Goal: Information Seeking & Learning: Learn about a topic

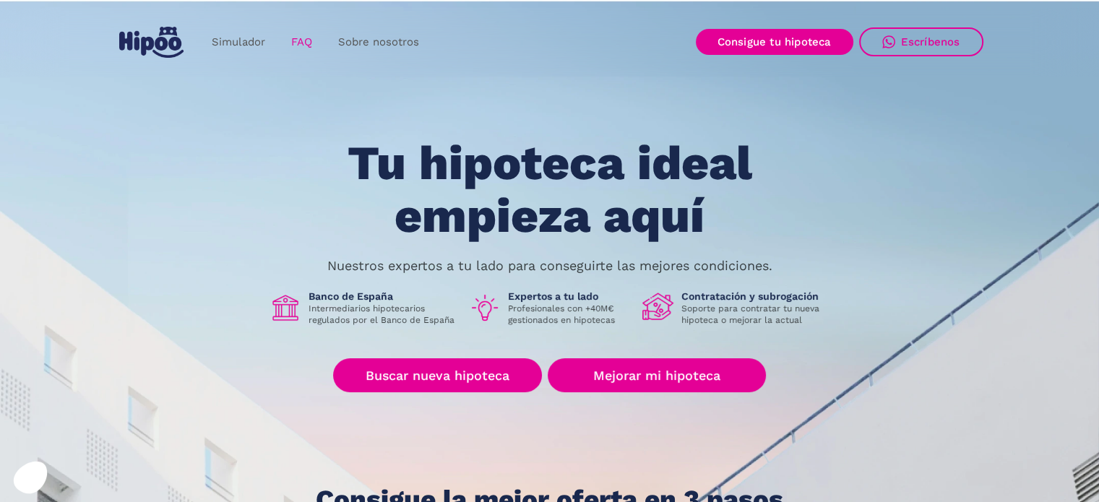
click at [289, 37] on link "FAQ" at bounding box center [301, 42] width 47 height 28
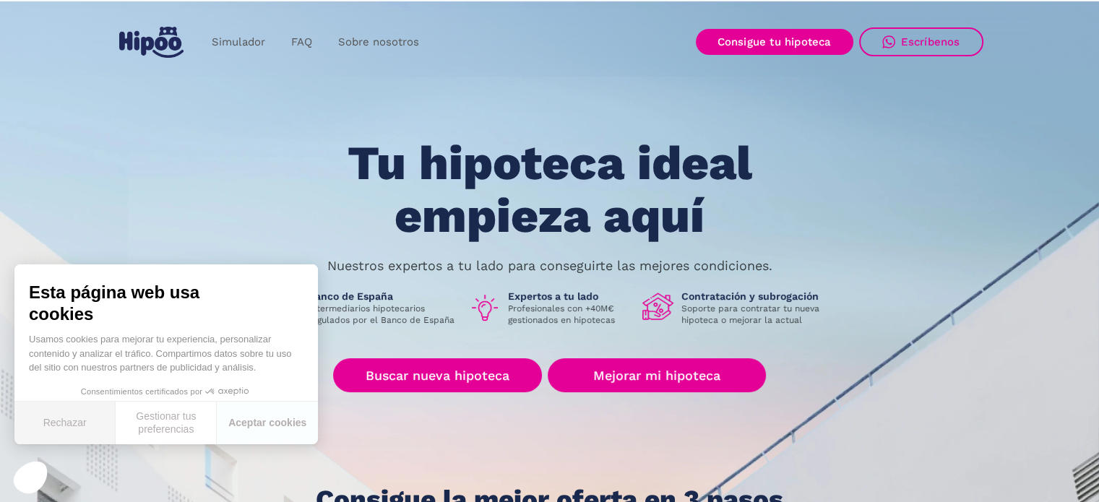
click at [68, 419] on button "Rechazar" at bounding box center [64, 423] width 101 height 43
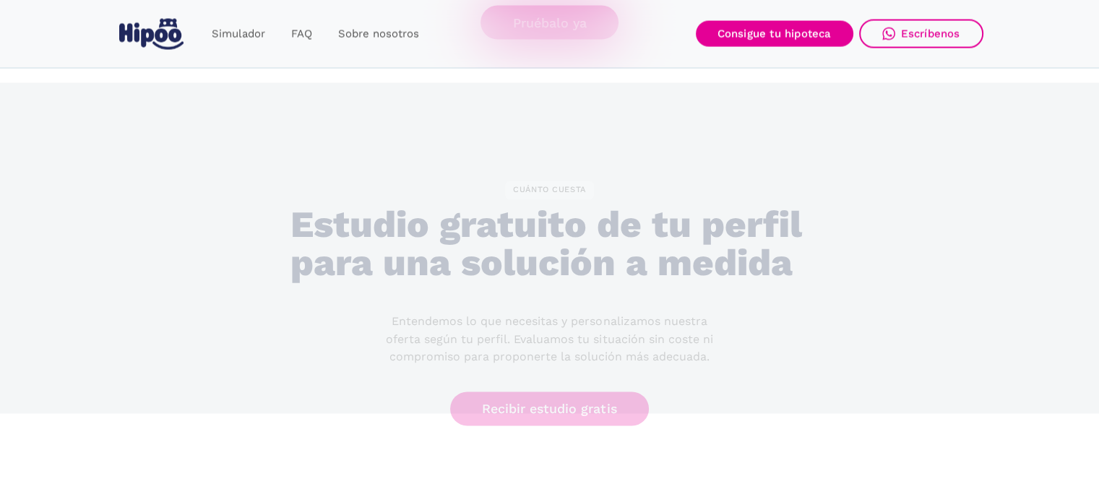
scroll to position [2891, 0]
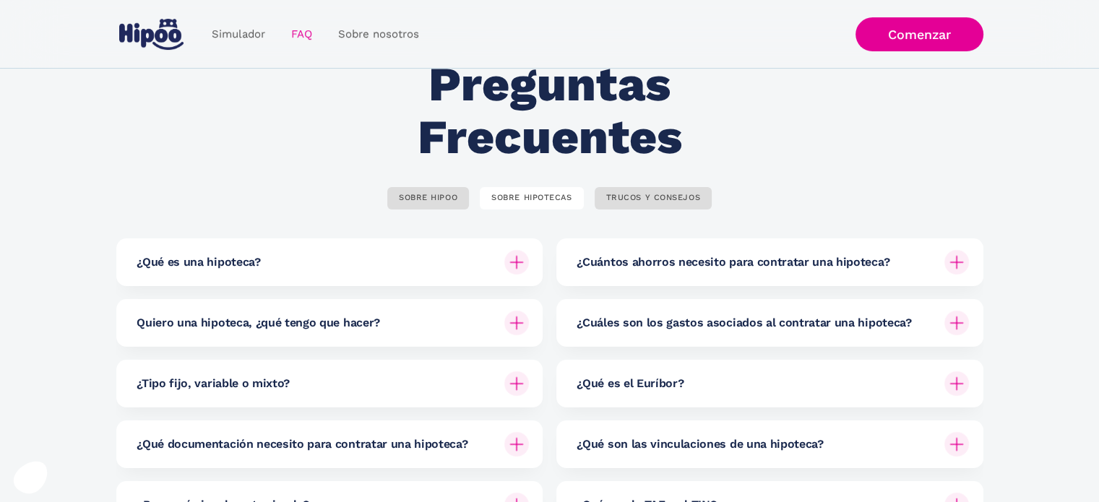
scroll to position [145, 0]
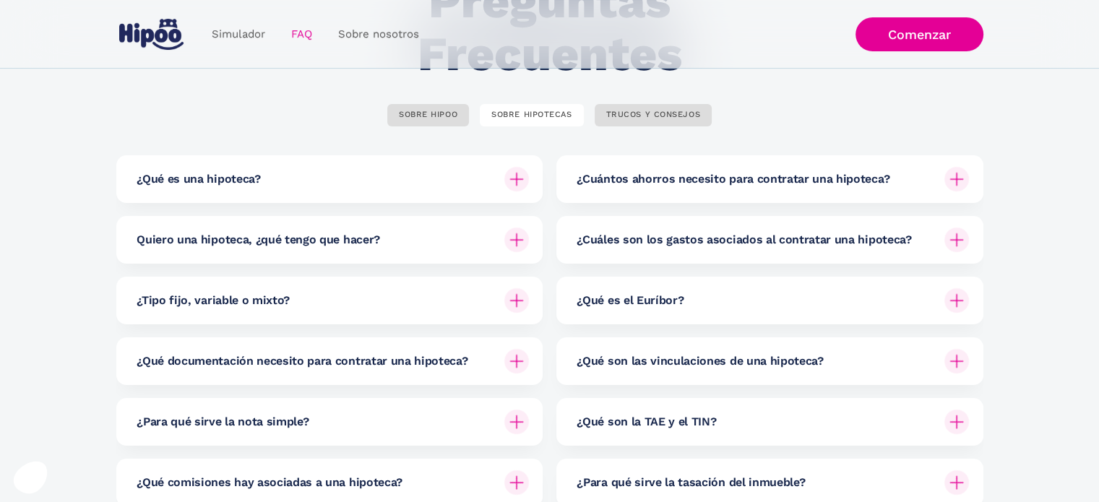
click at [728, 182] on h6 "¿Cuántos ahorros necesito para contratar una hipoteca?" at bounding box center [733, 179] width 313 height 16
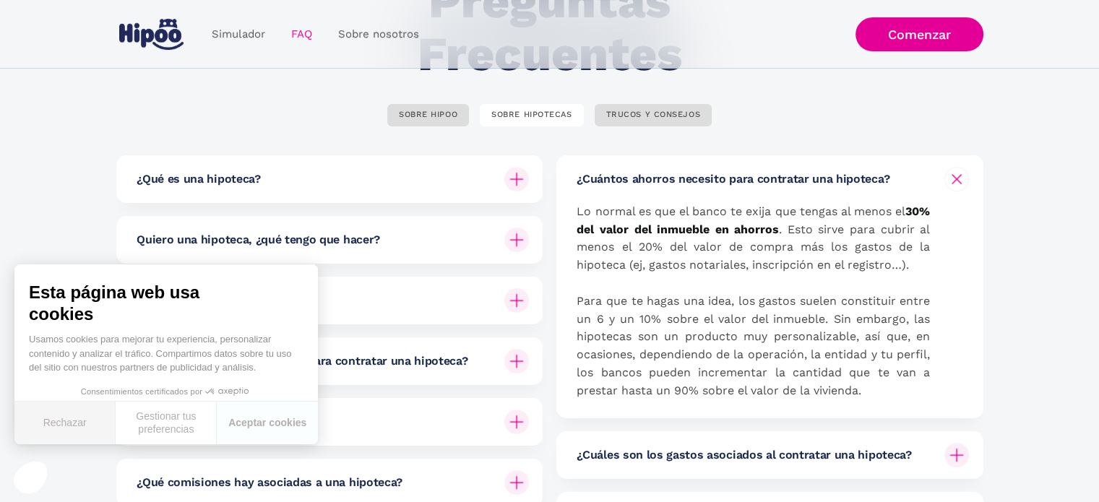
click at [78, 422] on button "Rechazar" at bounding box center [64, 423] width 101 height 43
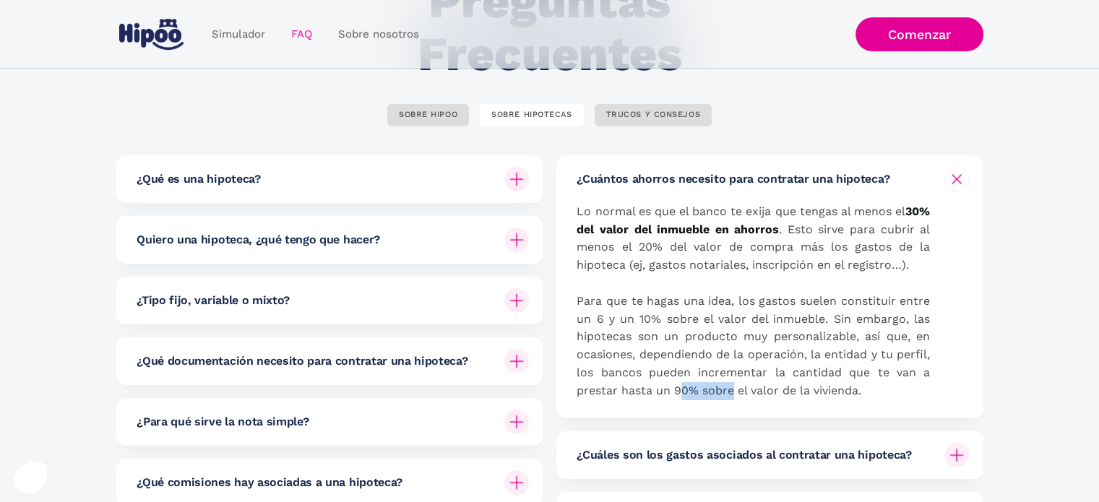
drag, startPoint x: 678, startPoint y: 392, endPoint x: 740, endPoint y: 393, distance: 62.2
click at [740, 393] on p "Lo normal es que el banco te exija que tengas al menos el 30% del valor del inm…" at bounding box center [753, 301] width 353 height 197
click at [858, 185] on h6 "¿Cuántos ahorros necesito para contratar una hipoteca?" at bounding box center [733, 179] width 313 height 16
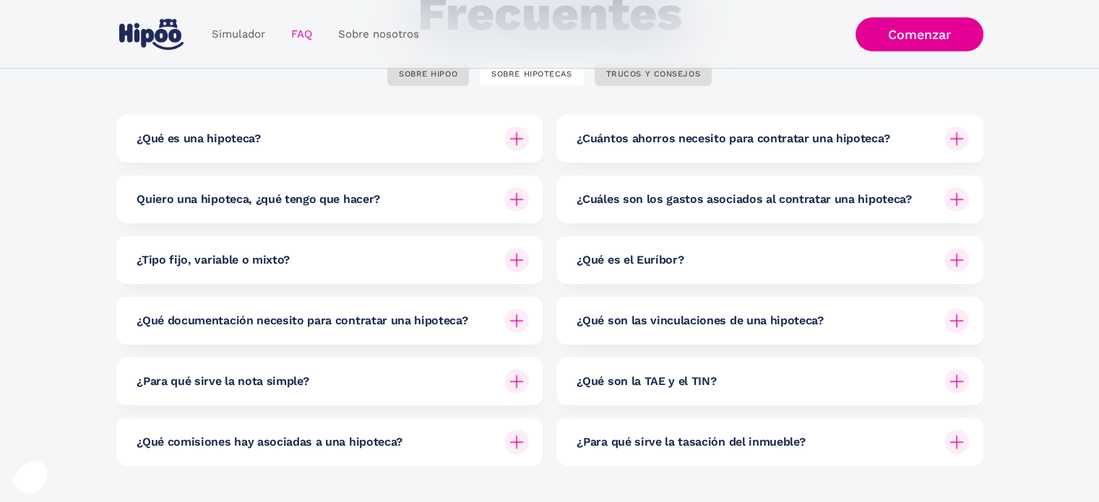
scroll to position [217, 0]
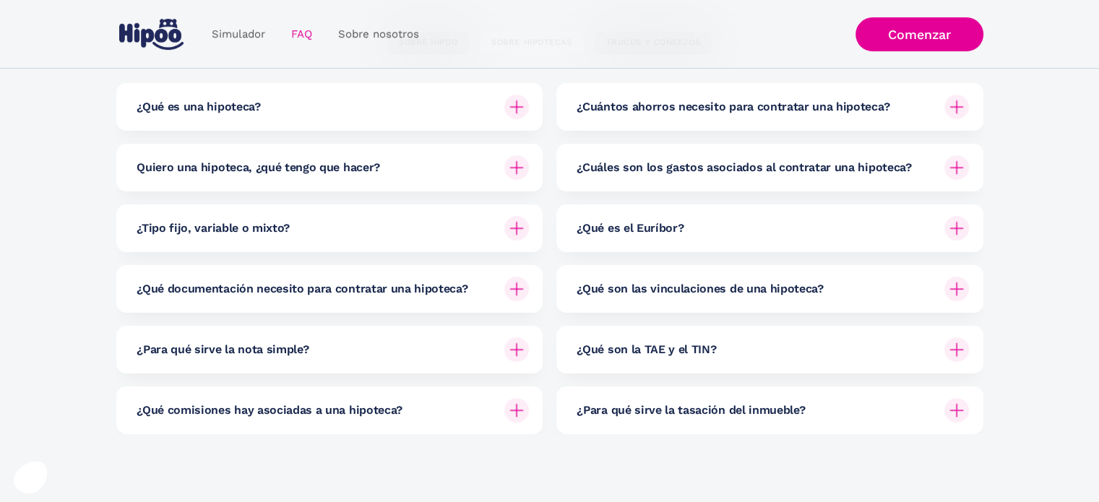
click at [367, 411] on h6 "¿Qué comisiones hay asociadas a una hipoteca?" at bounding box center [270, 411] width 266 height 16
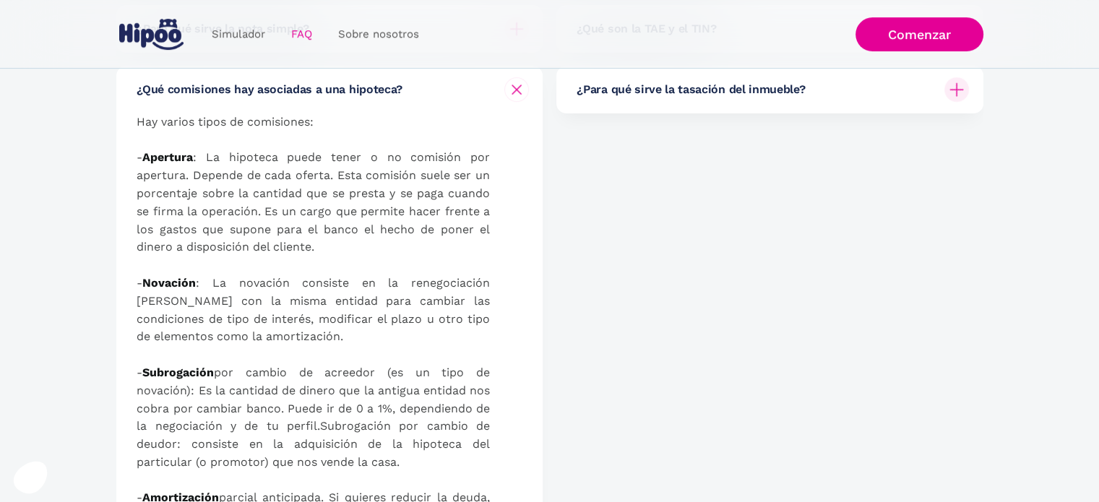
scroll to position [361, 0]
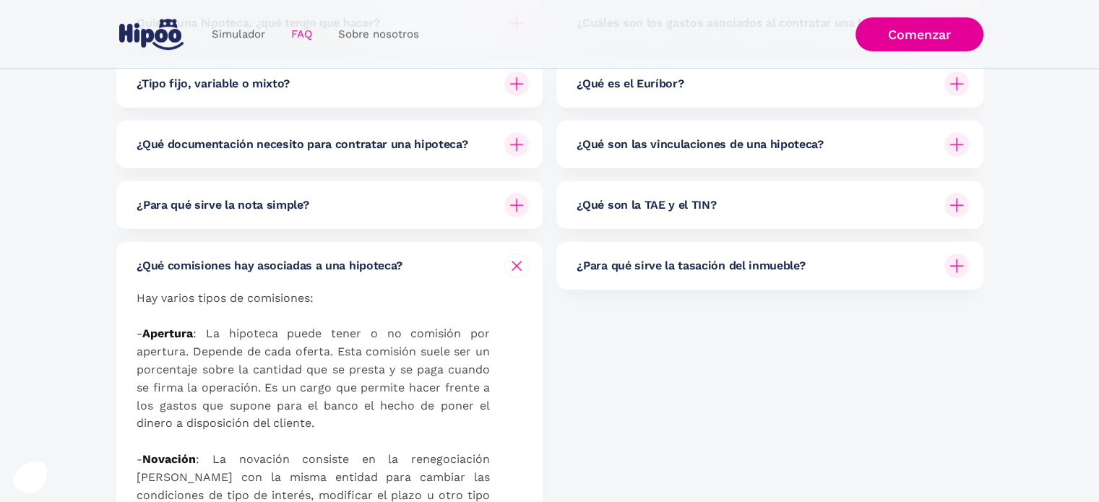
click at [323, 280] on div "¿Qué comisiones hay asociadas a una hipoteca?" at bounding box center [333, 266] width 392 height 48
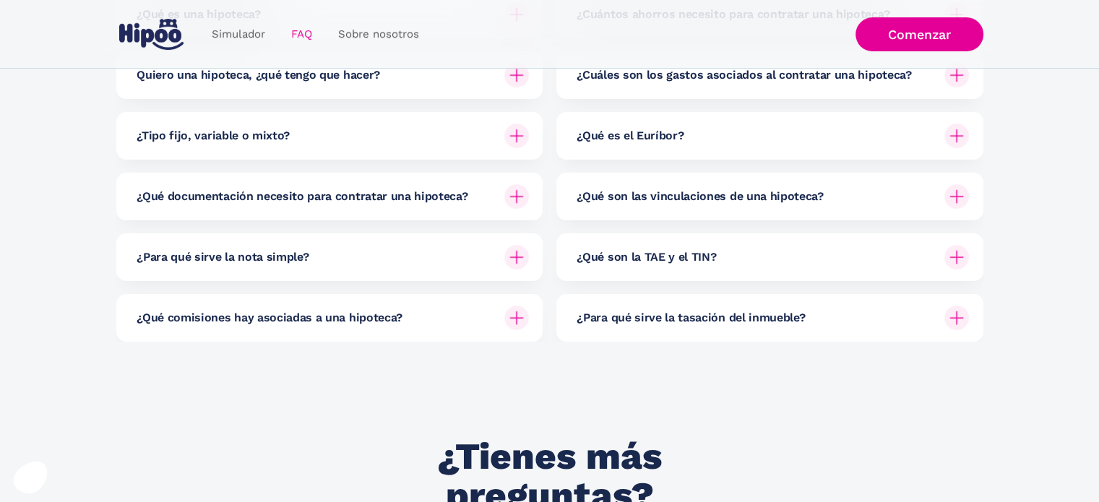
scroll to position [217, 0]
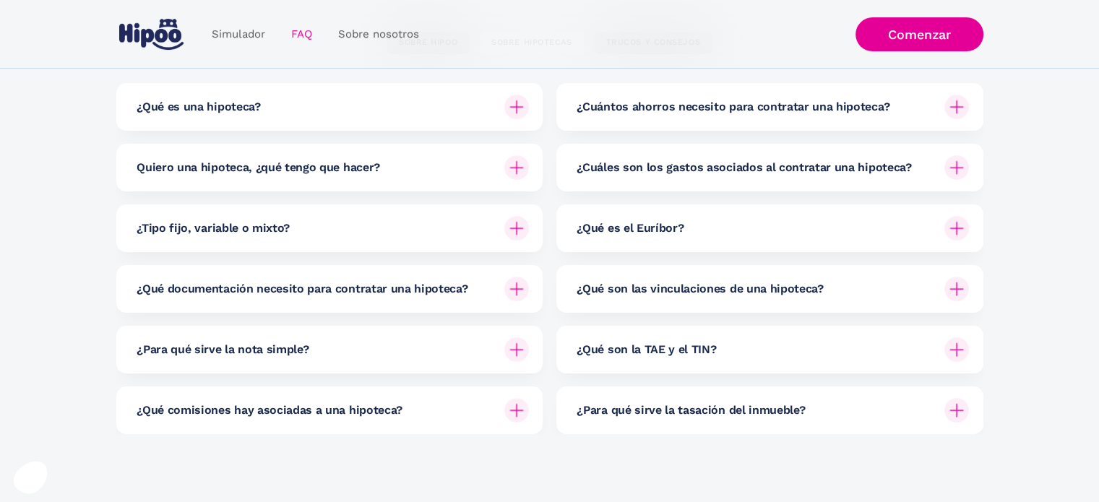
click at [800, 165] on h6 "¿Cuáles son los gastos asociados al contratar una hipoteca?" at bounding box center [744, 168] width 335 height 16
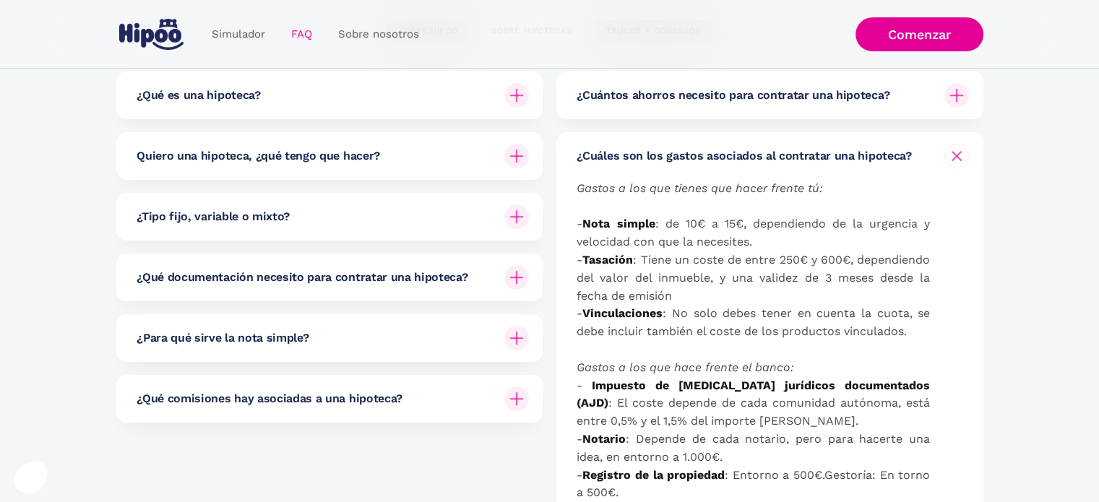
scroll to position [145, 0]
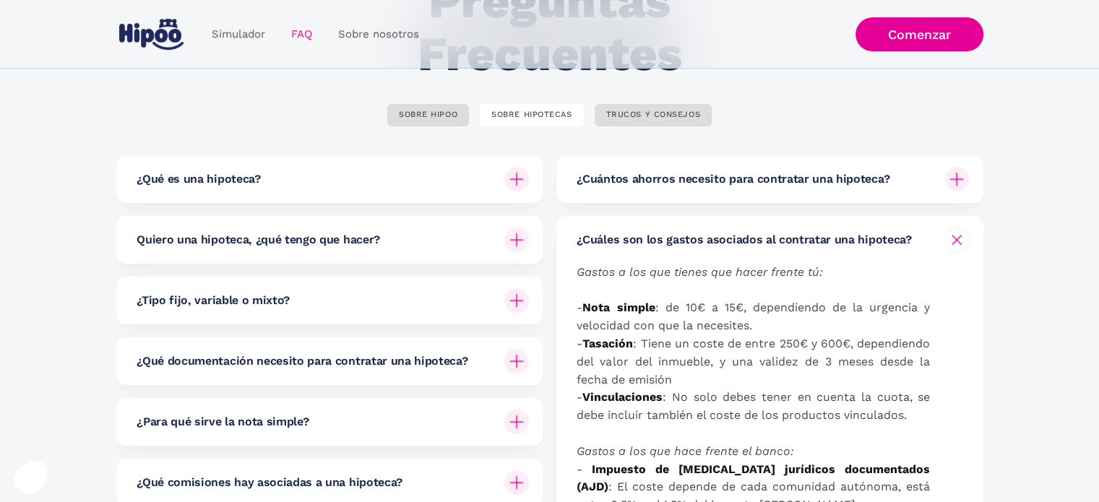
click at [702, 257] on div "¿Cuáles son los gastos asociados al contratar una hipoteca?" at bounding box center [773, 240] width 392 height 48
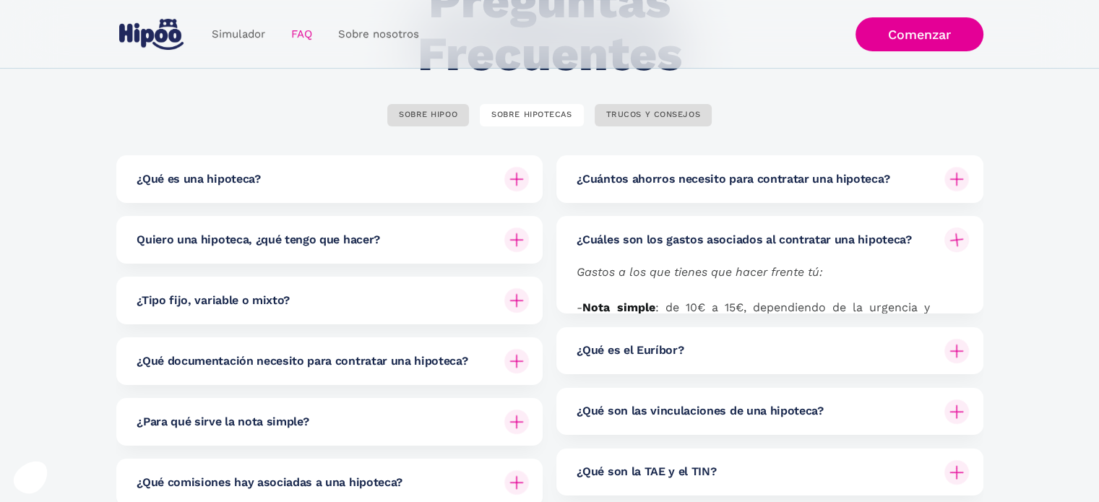
click at [702, 246] on h6 "¿Cuáles son los gastos asociados al contratar una hipoteca?" at bounding box center [744, 240] width 335 height 16
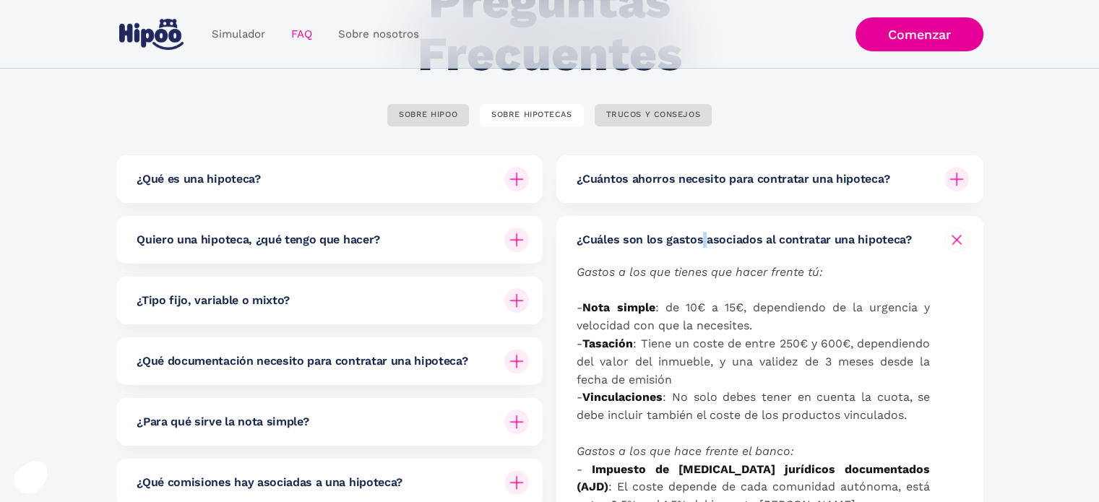
click at [702, 248] on div "¿Cuáles son los gastos asociados al contratar una hipoteca?" at bounding box center [773, 240] width 392 height 48
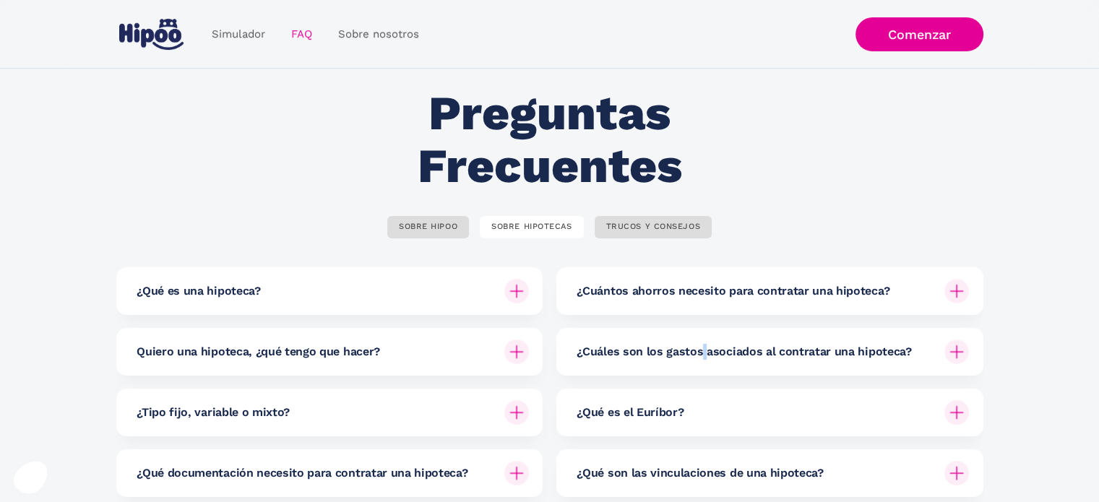
scroll to position [0, 0]
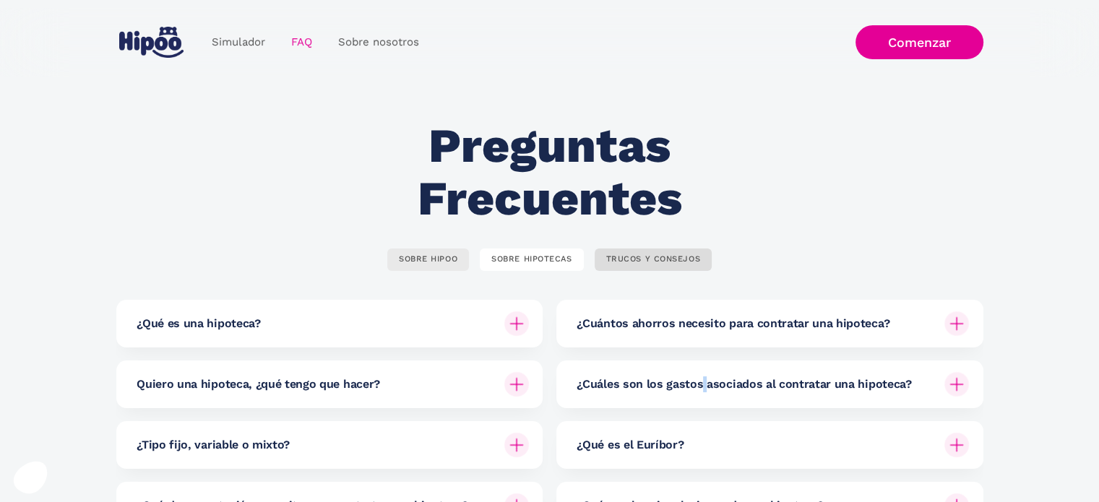
click at [431, 258] on div "SOBRE HIPOO" at bounding box center [428, 259] width 59 height 11
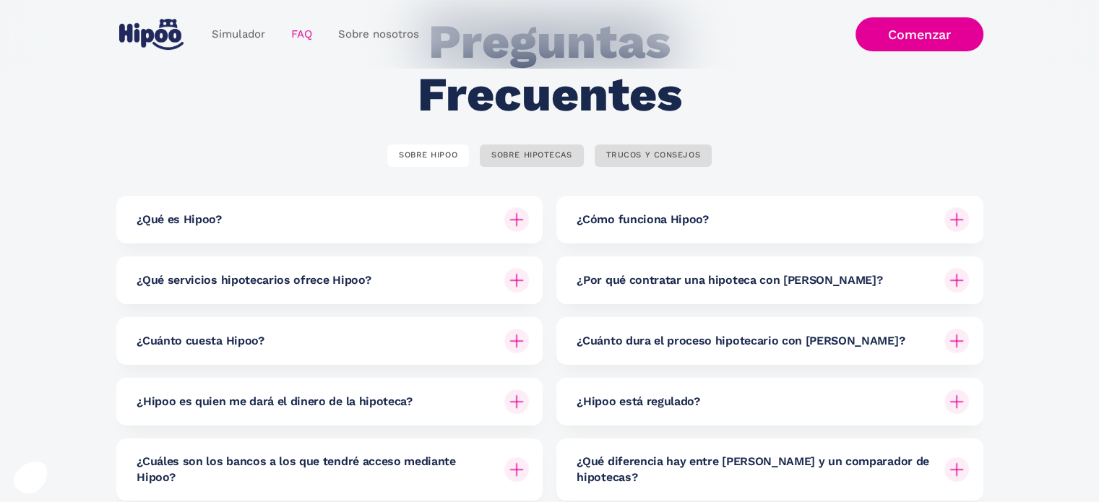
scroll to position [217, 0]
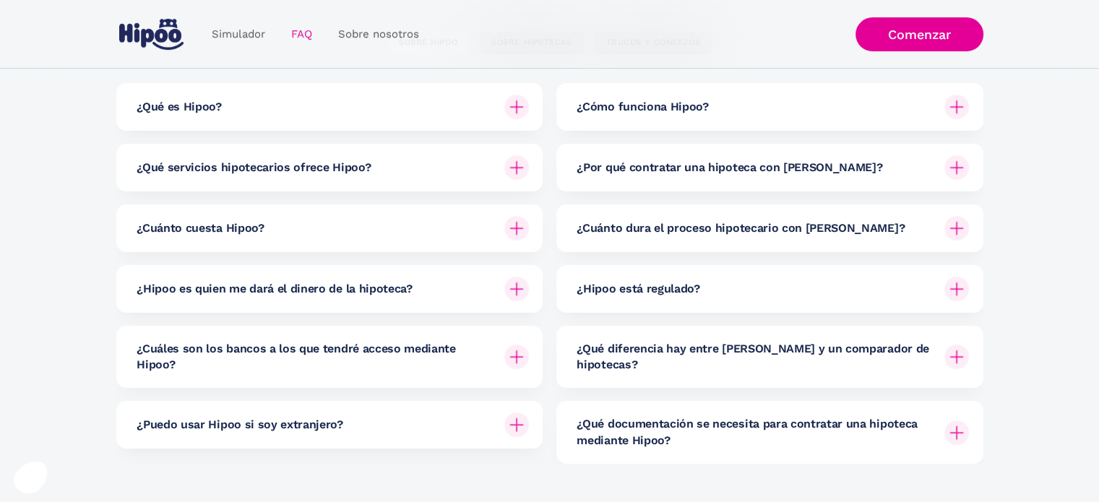
click at [345, 118] on div "¿Qué es Hipoo?" at bounding box center [333, 107] width 392 height 48
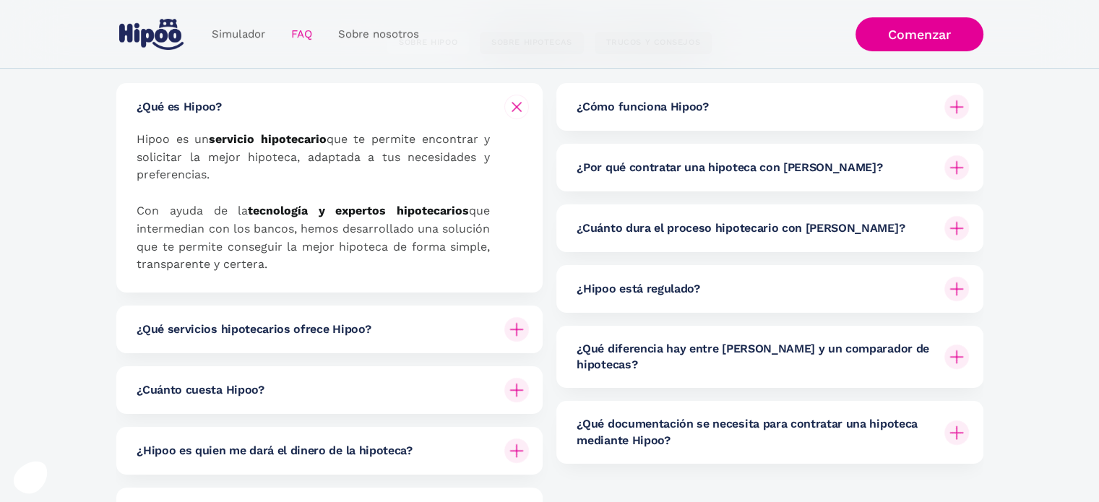
click at [364, 113] on div "¿Qué es Hipoo?" at bounding box center [333, 107] width 392 height 48
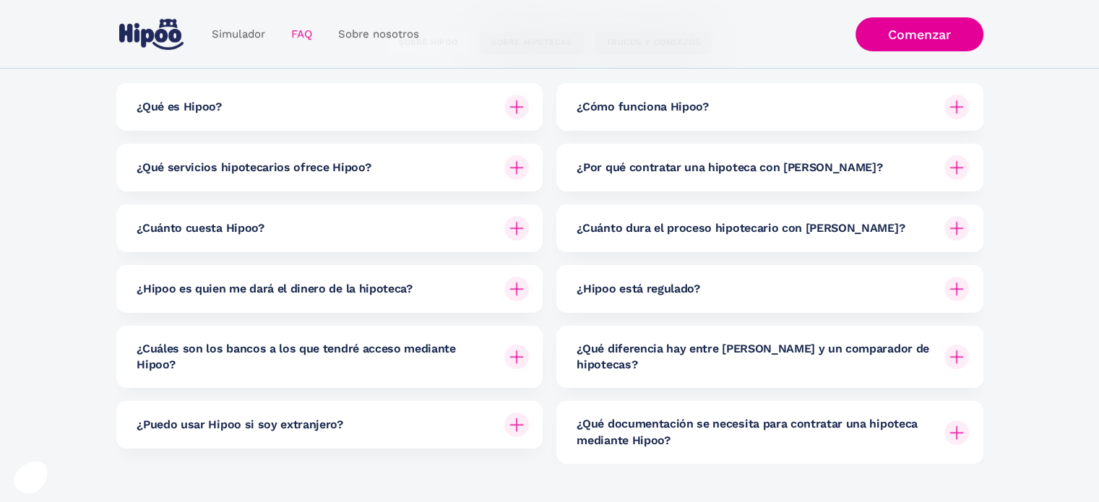
click at [341, 175] on h6 "¿Qué servicios hipotecarios ofrece Hipoo?" at bounding box center [254, 168] width 234 height 16
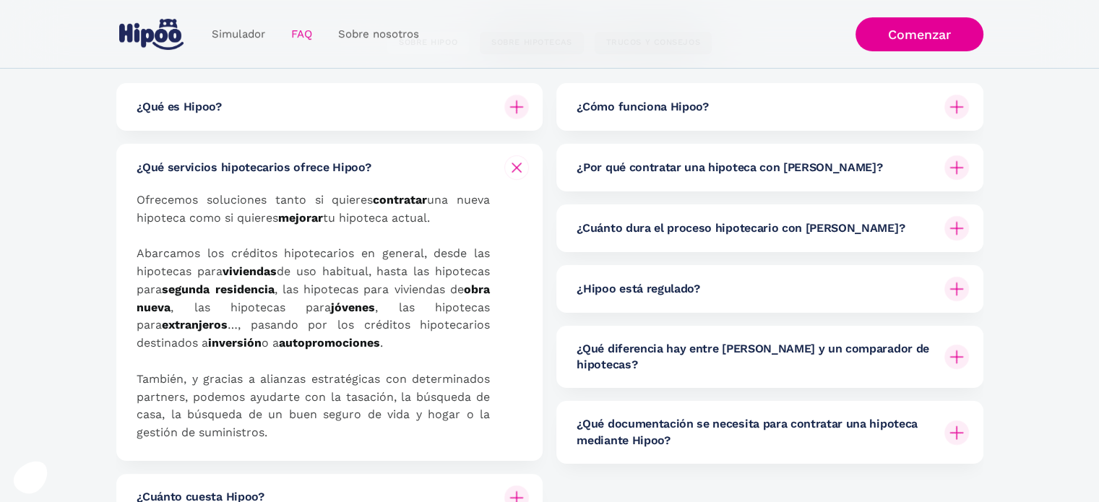
click at [341, 175] on h6 "¿Qué servicios hipotecarios ofrece Hipoo?" at bounding box center [254, 168] width 234 height 16
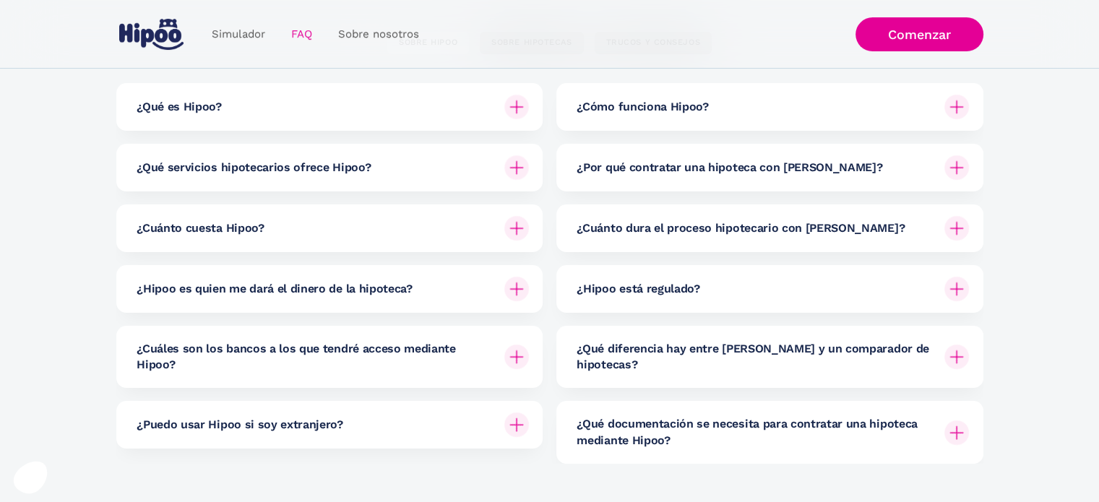
click at [341, 179] on div "¿Qué servicios hipotecarios ofrece Hipoo?" at bounding box center [333, 168] width 392 height 48
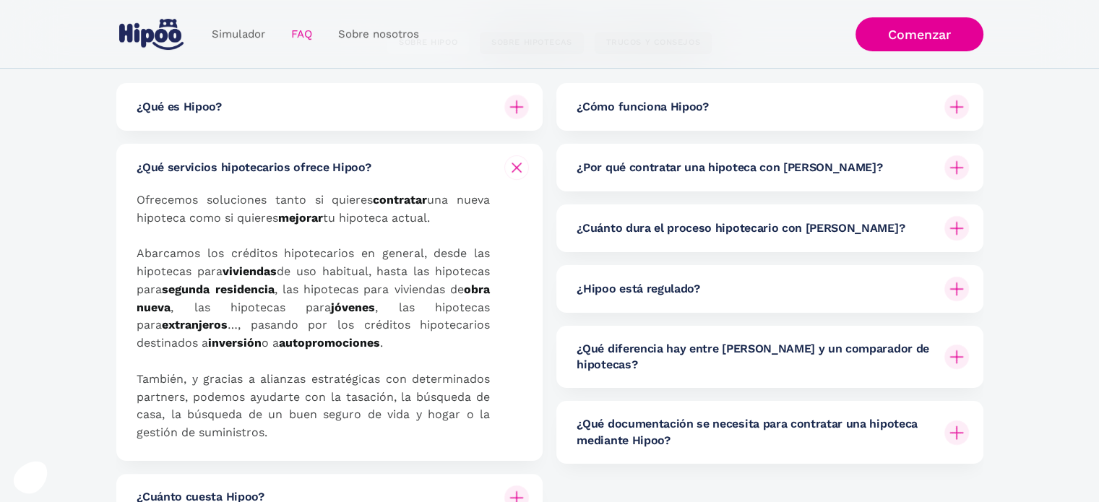
click at [341, 179] on div "¿Qué servicios hipotecarios ofrece Hipoo?" at bounding box center [333, 168] width 392 height 48
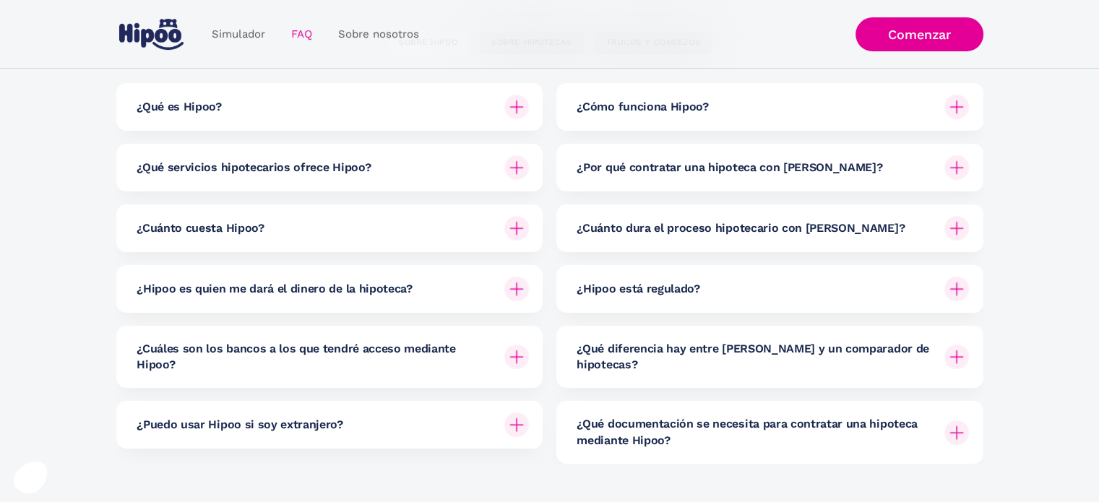
click at [327, 227] on div "¿Cuánto cuesta Hipoo?" at bounding box center [333, 229] width 392 height 48
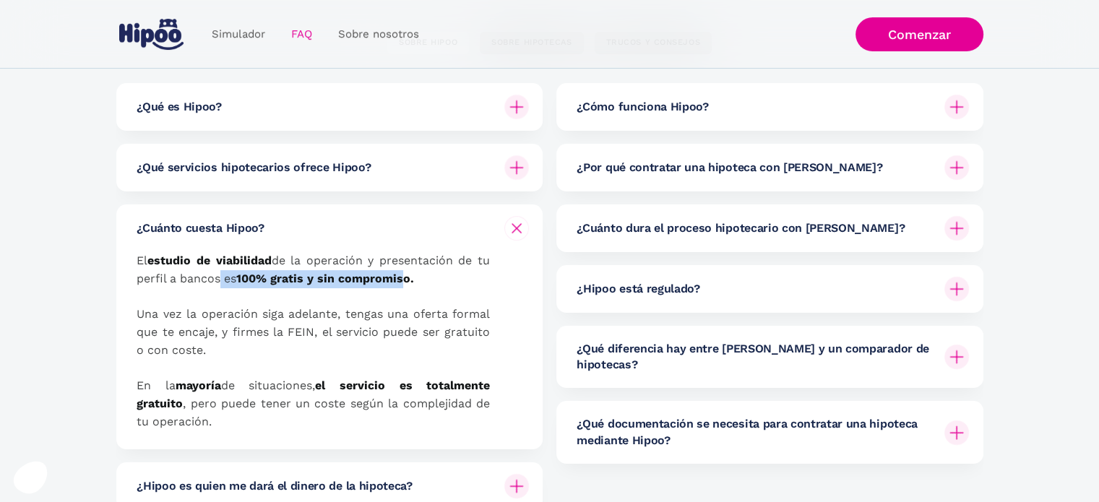
drag, startPoint x: 211, startPoint y: 275, endPoint x: 404, endPoint y: 276, distance: 193.0
click at [404, 276] on p "El estudio de viabilidad de la operación y presentación de tu perfil a bancos e…" at bounding box center [313, 341] width 353 height 179
click at [229, 309] on p "El estudio de viabilidad de la operación y presentación de tu perfil a bancos e…" at bounding box center [313, 341] width 353 height 179
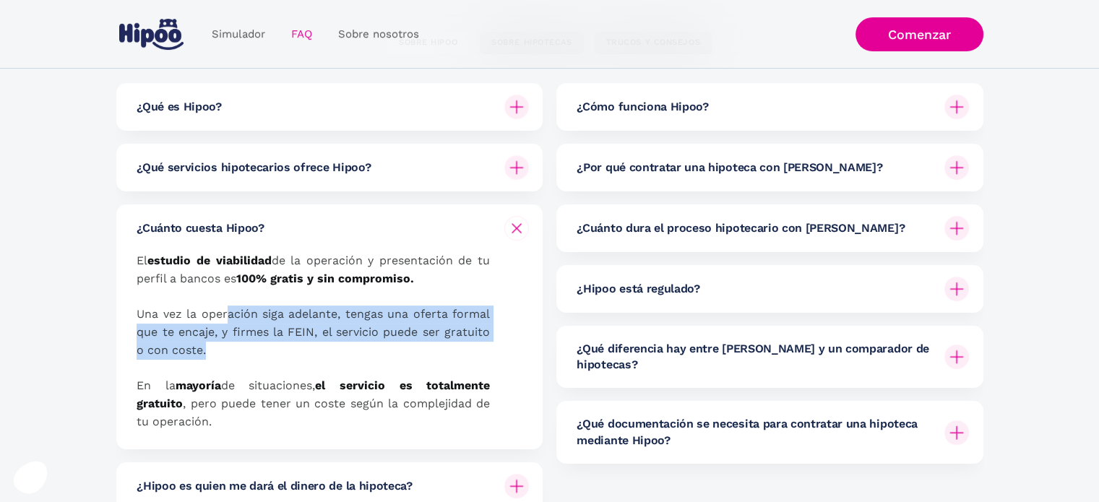
drag, startPoint x: 250, startPoint y: 317, endPoint x: 390, endPoint y: 352, distance: 144.6
click at [390, 352] on p "El estudio de viabilidad de la operación y presentación de tu perfil a bancos e…" at bounding box center [313, 341] width 353 height 179
click at [382, 352] on p "El estudio de viabilidad de la operación y presentación de tu perfil a bancos e…" at bounding box center [313, 341] width 353 height 179
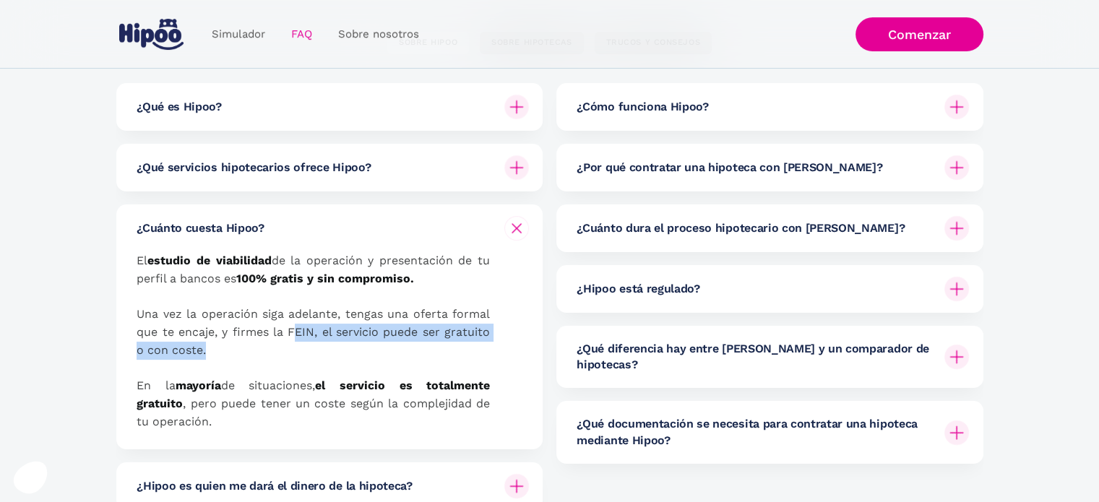
drag, startPoint x: 294, startPoint y: 332, endPoint x: 411, endPoint y: 355, distance: 119.3
click at [411, 355] on p "El estudio de viabilidad de la operación y presentación de tu perfil a bancos e…" at bounding box center [313, 341] width 353 height 179
click at [270, 349] on p "El estudio de viabilidad de la operación y presentación de tu perfil a bancos e…" at bounding box center [313, 341] width 353 height 179
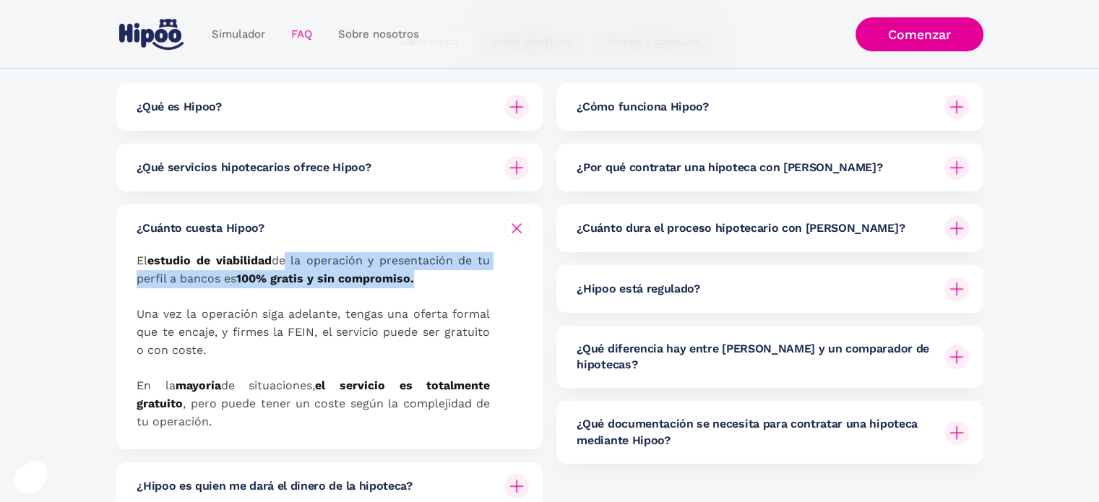
drag, startPoint x: 309, startPoint y: 267, endPoint x: 418, endPoint y: 285, distance: 110.6
click at [418, 285] on p "El estudio de viabilidad de la operación y presentación de tu perfil a bancos e…" at bounding box center [313, 341] width 353 height 179
click at [418, 283] on p "El estudio de viabilidad de la operación y presentación de tu perfil a bancos e…" at bounding box center [313, 341] width 353 height 179
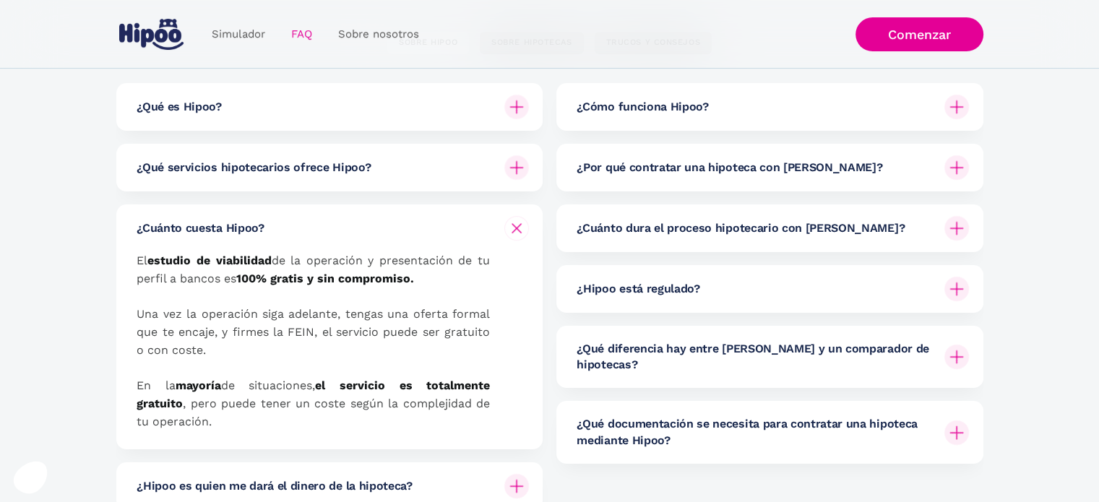
click at [463, 236] on div "¿Cuánto cuesta Hipoo?" at bounding box center [333, 229] width 392 height 48
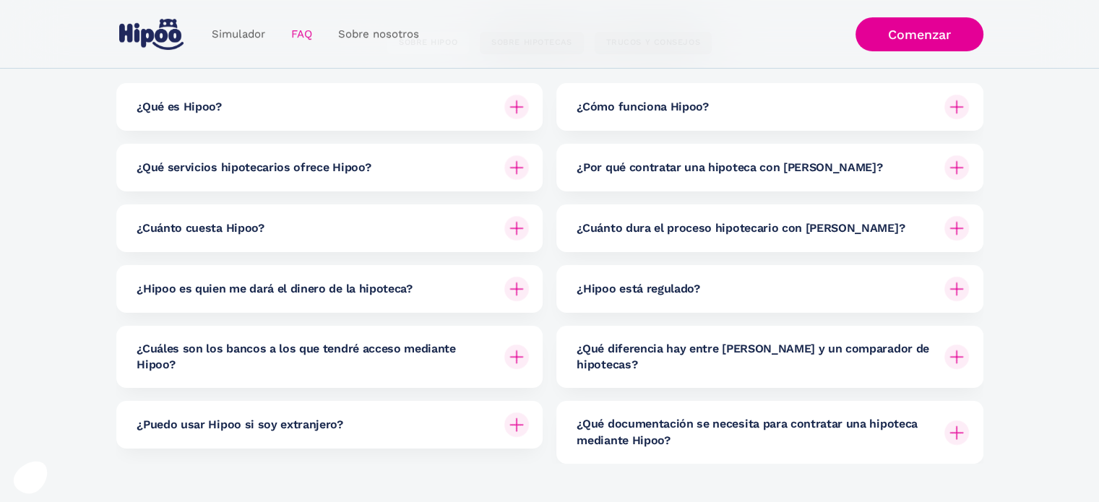
click at [468, 285] on div "¿Hipoo es quien me dará el dinero de la hipoteca?" at bounding box center [333, 289] width 392 height 48
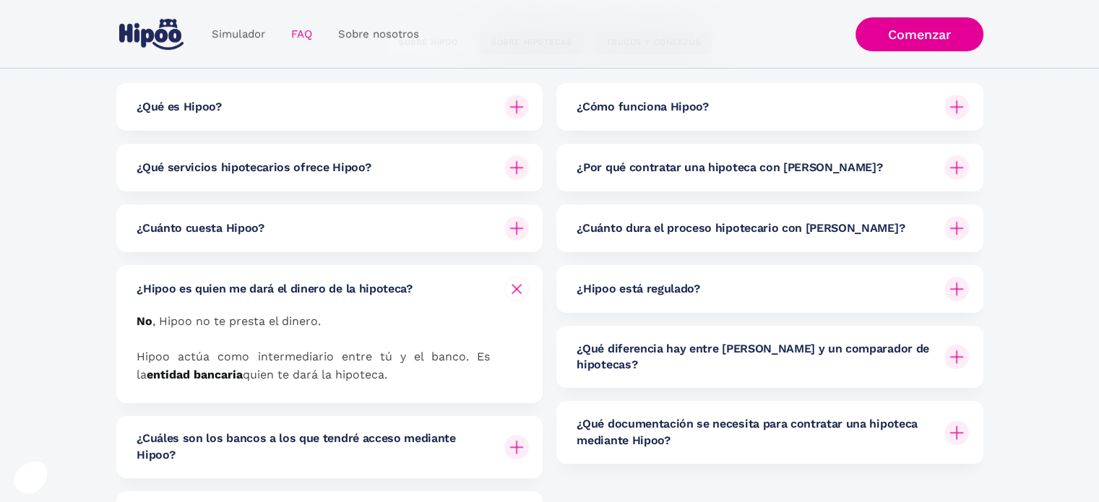
click at [465, 287] on div "¿Hipoo es quien me dará el dinero de la hipoteca?" at bounding box center [333, 289] width 392 height 48
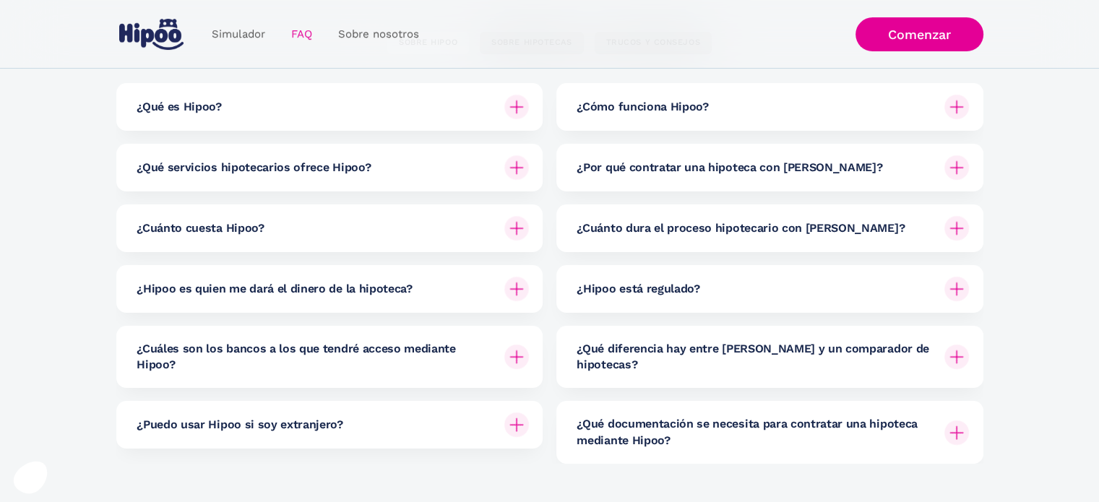
click at [422, 360] on h6 "¿Cuáles son los bancos a los que tendré acceso mediante Hipoo?" at bounding box center [315, 357] width 356 height 33
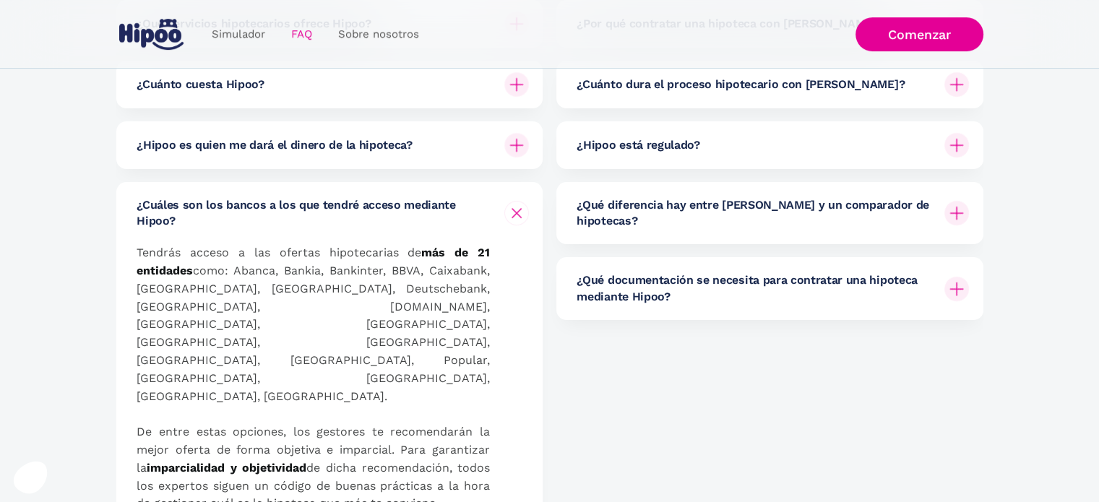
scroll to position [361, 0]
click at [397, 267] on p "Tendrás acceso a las ofertas hipotecarias de más de 21 entidades como: Abanca, …" at bounding box center [313, 378] width 353 height 269
click at [244, 326] on p "Tendrás acceso a las ofertas hipotecarias de más de 21 entidades como: Abanca, …" at bounding box center [313, 378] width 353 height 269
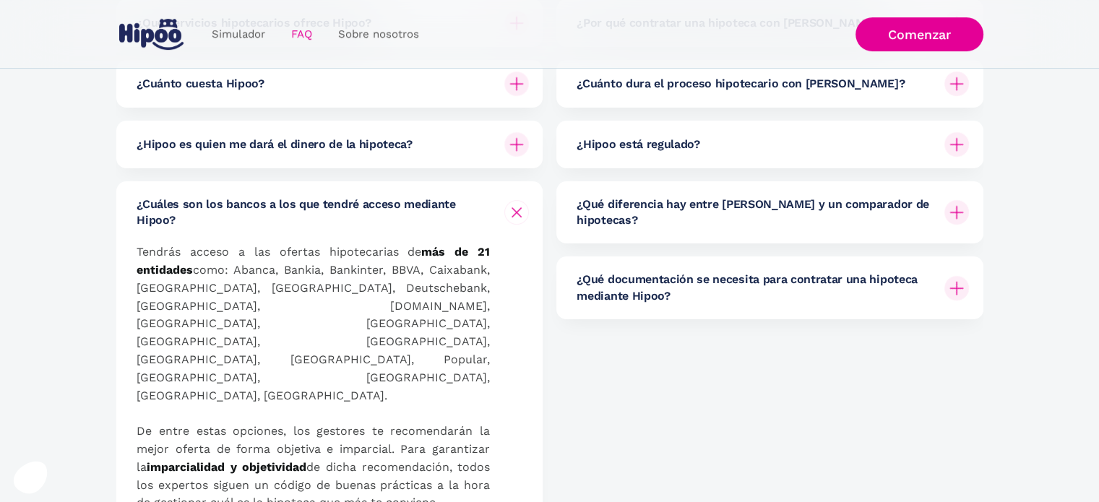
click at [433, 217] on h6 "¿Cuáles son los bancos a los que tendré acceso mediante Hipoo?" at bounding box center [315, 213] width 356 height 33
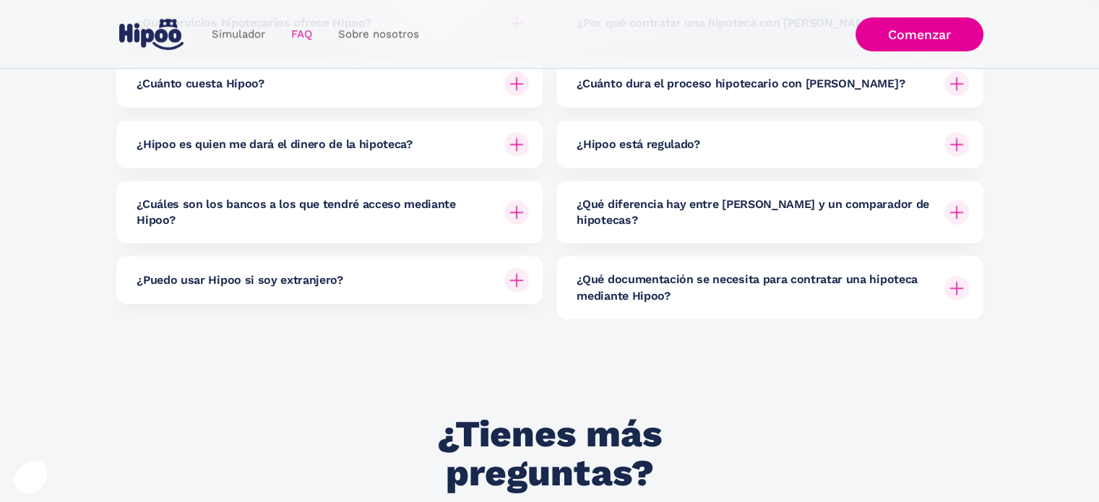
click at [405, 290] on div "¿Puedo usar Hipoo si soy extranjero?" at bounding box center [333, 281] width 392 height 48
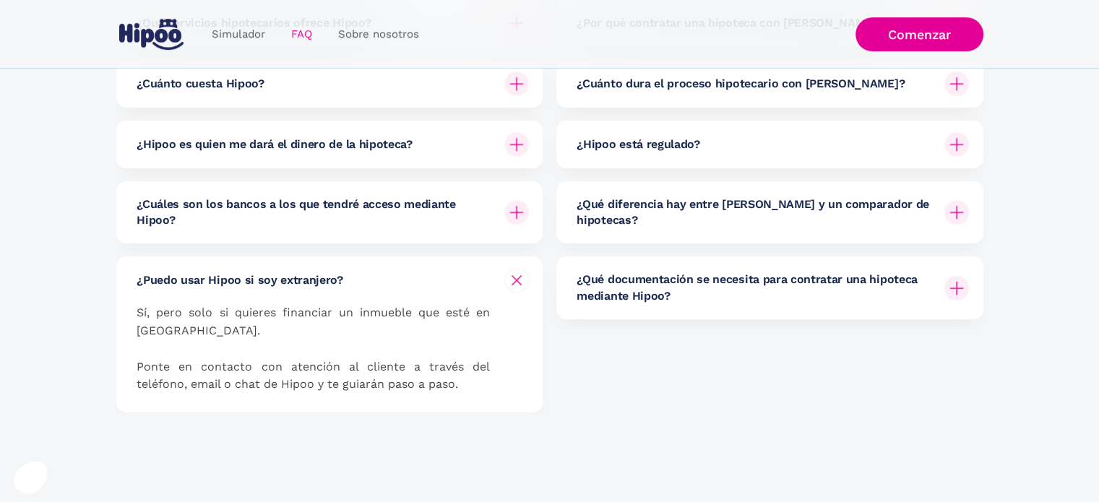
click at [411, 274] on div "¿Puedo usar Hipoo si soy extranjero?" at bounding box center [333, 281] width 392 height 48
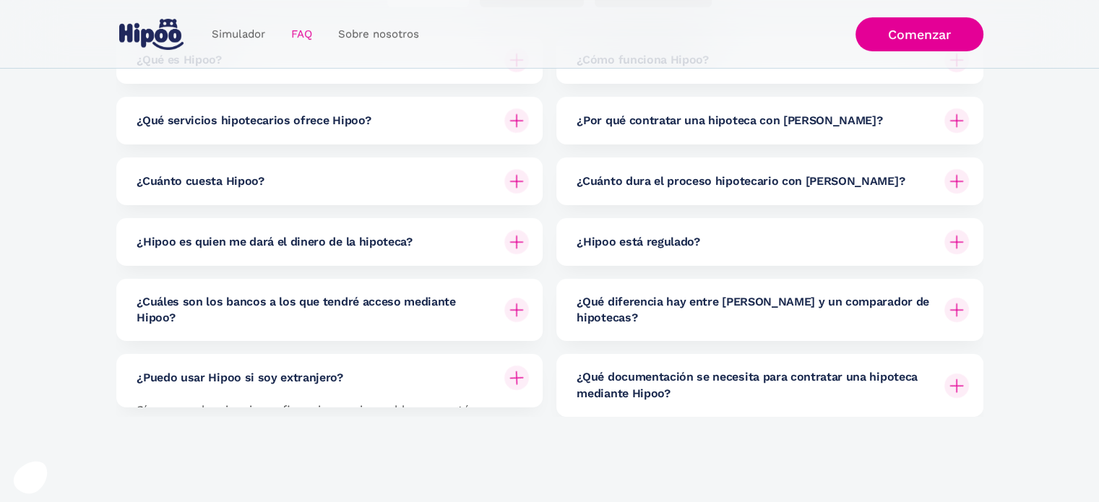
scroll to position [145, 0]
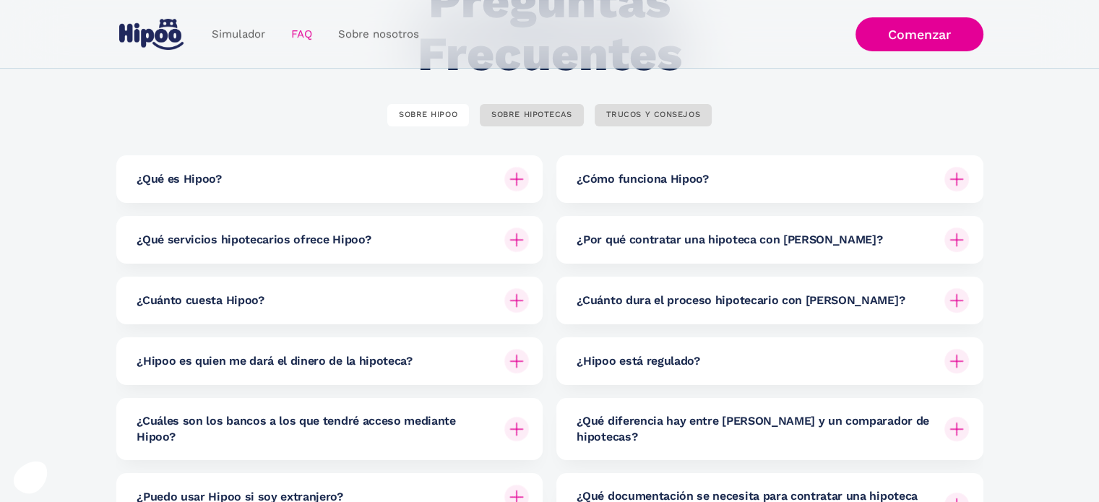
click at [649, 162] on div "¿Cómo funciona Hipoo?" at bounding box center [773, 179] width 392 height 48
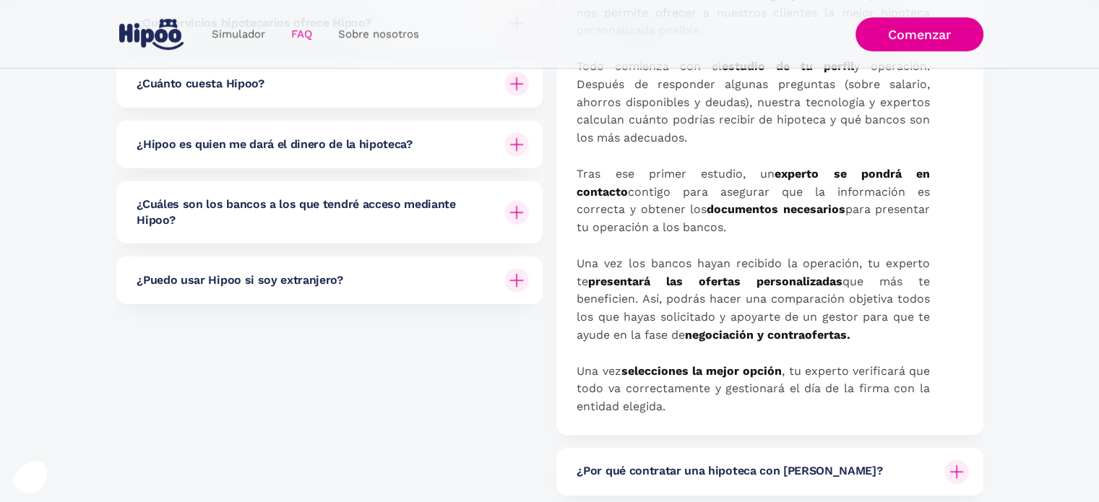
scroll to position [72, 0]
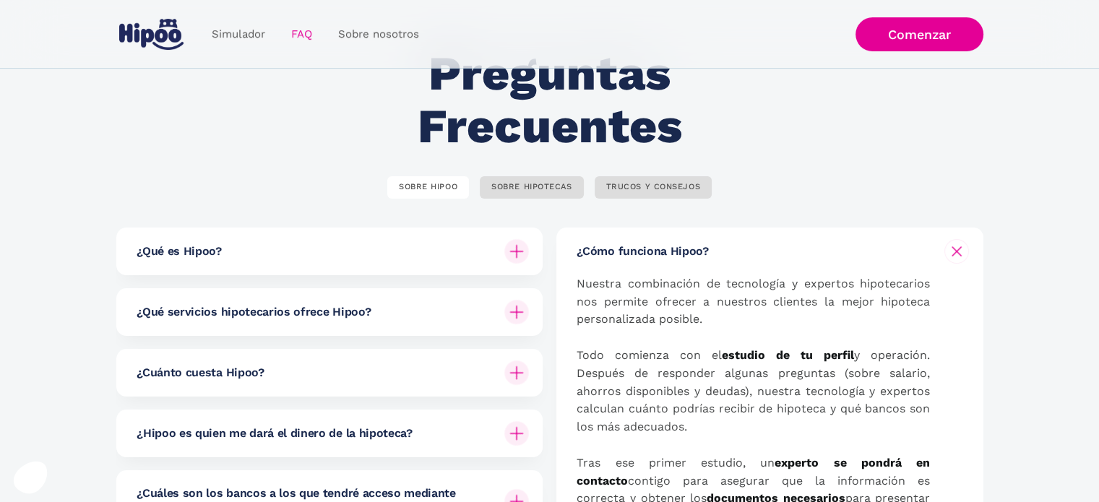
click at [689, 257] on h6 "¿Cómo funciona Hipoo?" at bounding box center [643, 252] width 132 height 16
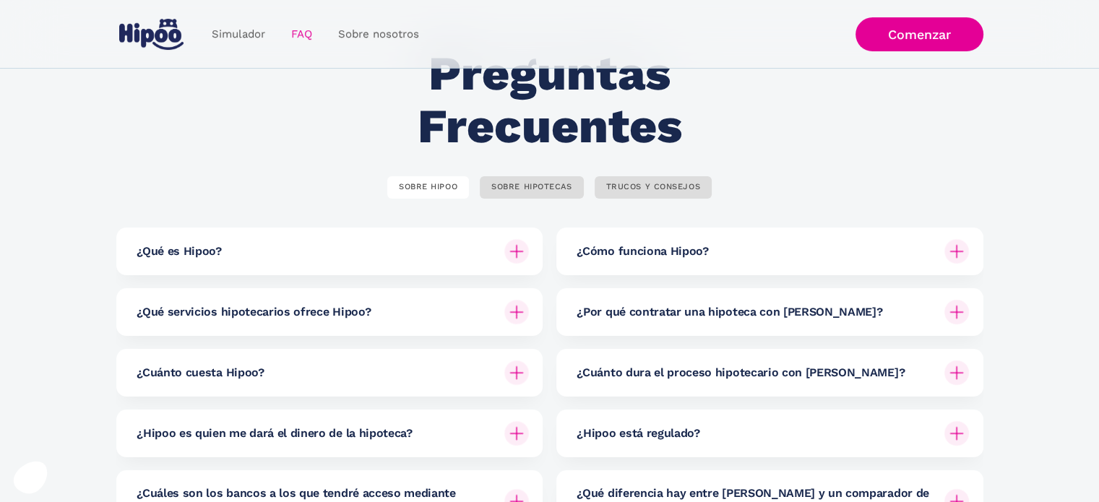
click at [734, 319] on h6 "¿Por qué contratar una hipoteca con Hipoo?" at bounding box center [730, 312] width 306 height 16
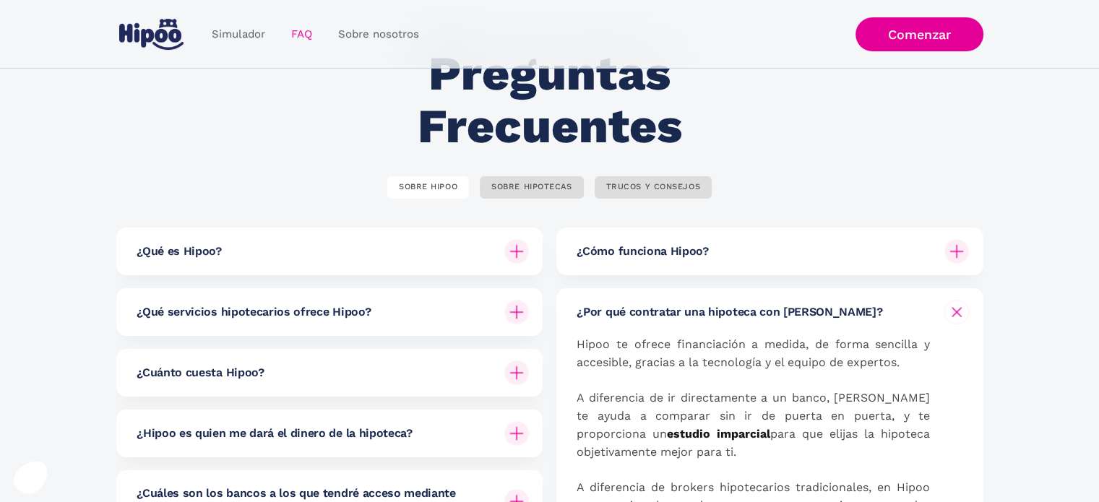
scroll to position [217, 0]
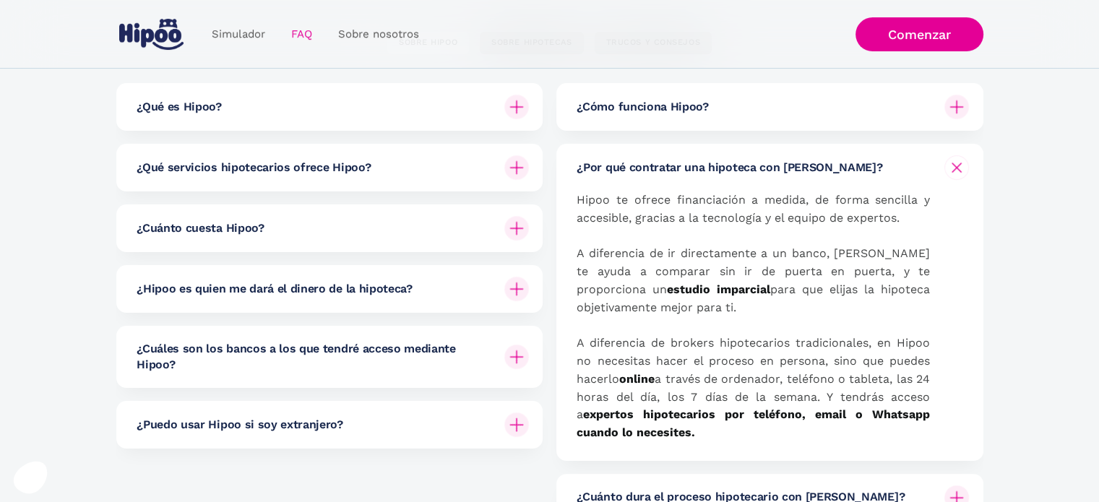
click at [726, 171] on h6 "¿Por qué contratar una hipoteca con Hipoo?" at bounding box center [730, 168] width 306 height 16
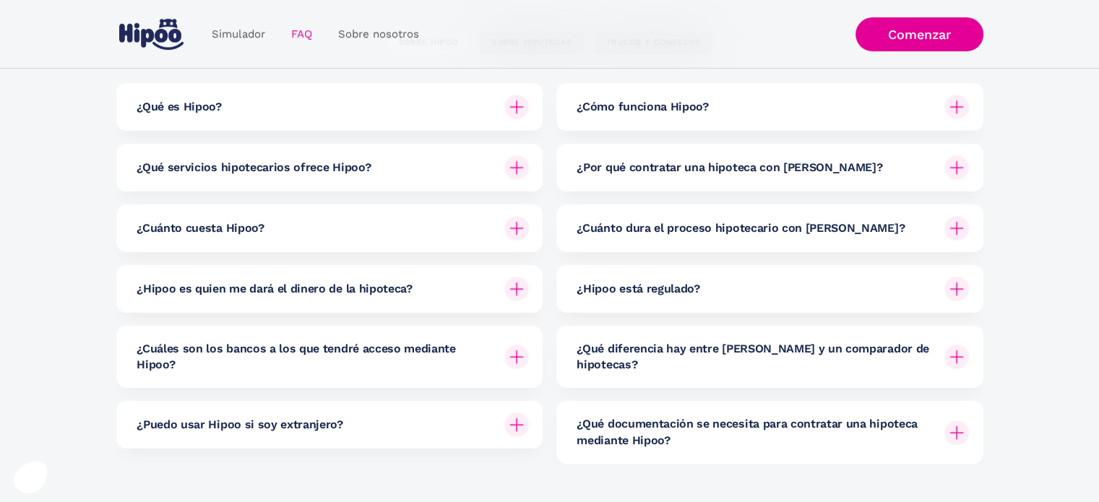
click at [741, 238] on div "¿Cuánto dura el proceso hipotecario con Hipoo?" at bounding box center [773, 229] width 392 height 48
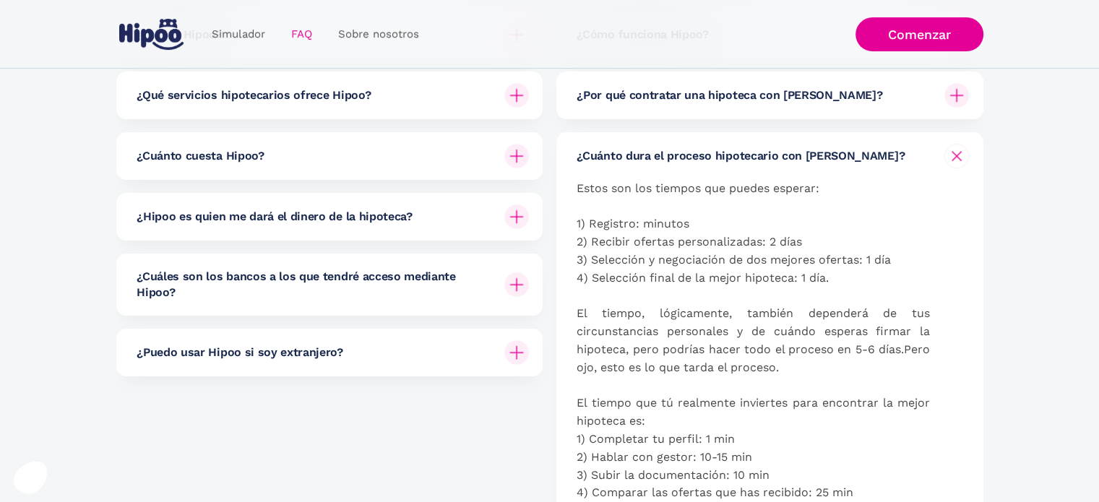
scroll to position [145, 0]
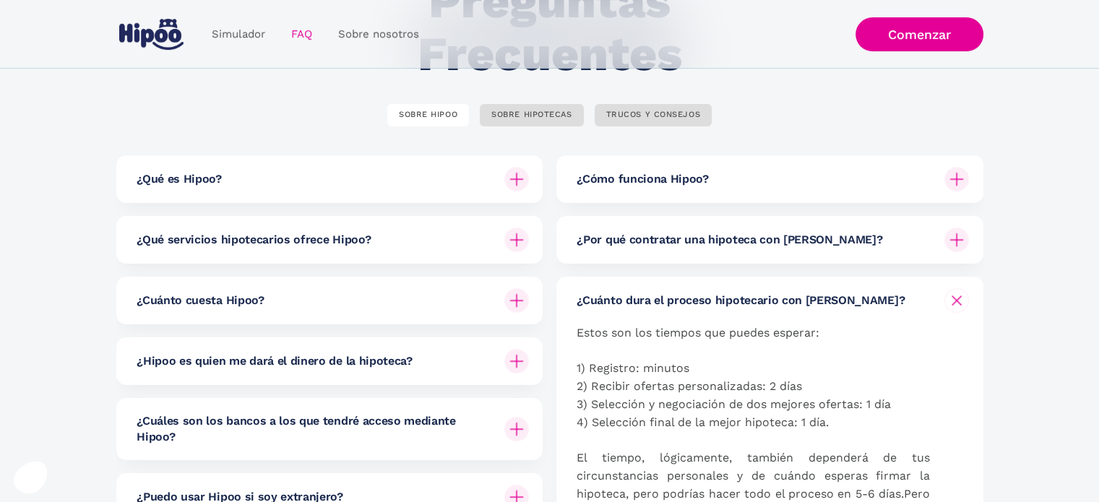
click at [717, 295] on h6 "¿Cuánto dura el proceso hipotecario con Hipoo?" at bounding box center [741, 301] width 328 height 16
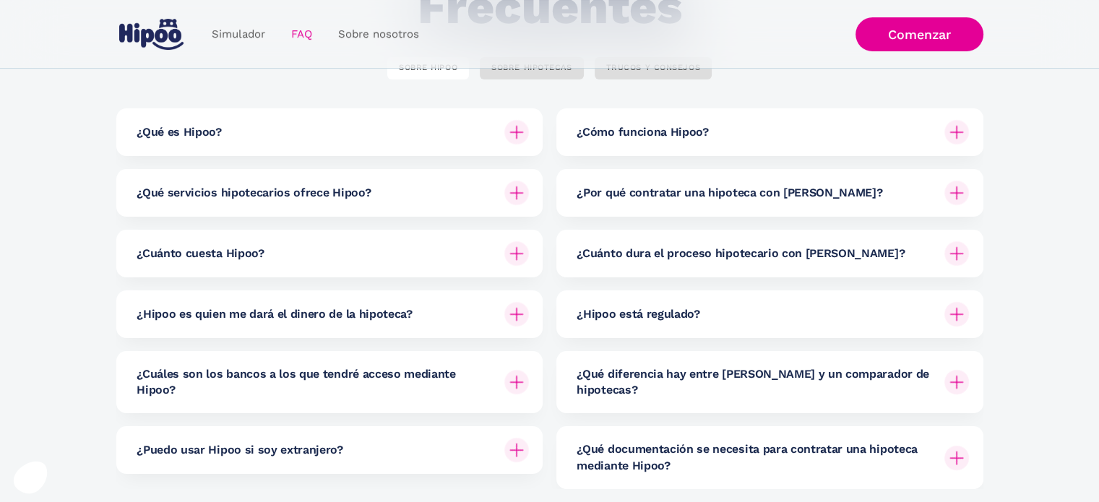
scroll to position [217, 0]
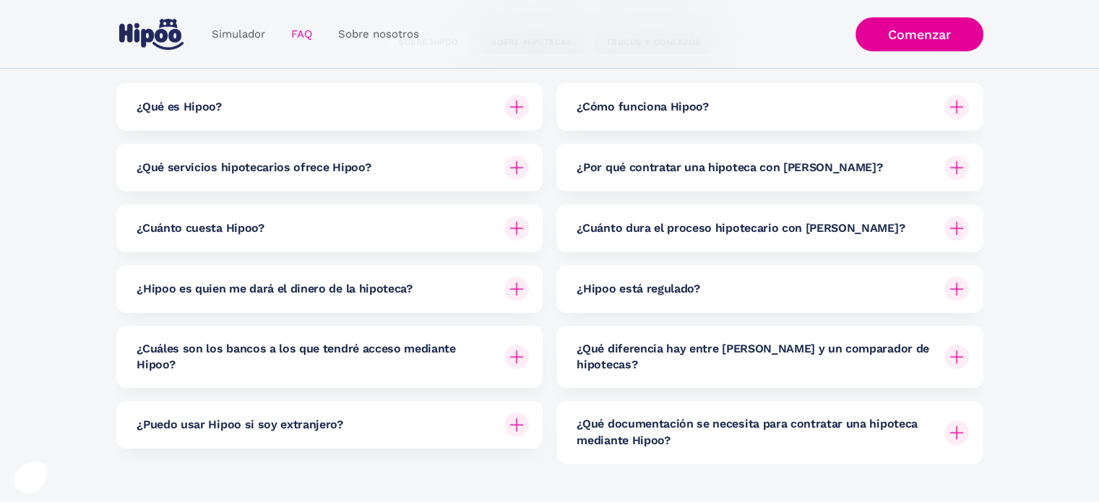
click at [725, 287] on div "¿Hipoo está regulado?" at bounding box center [773, 289] width 392 height 48
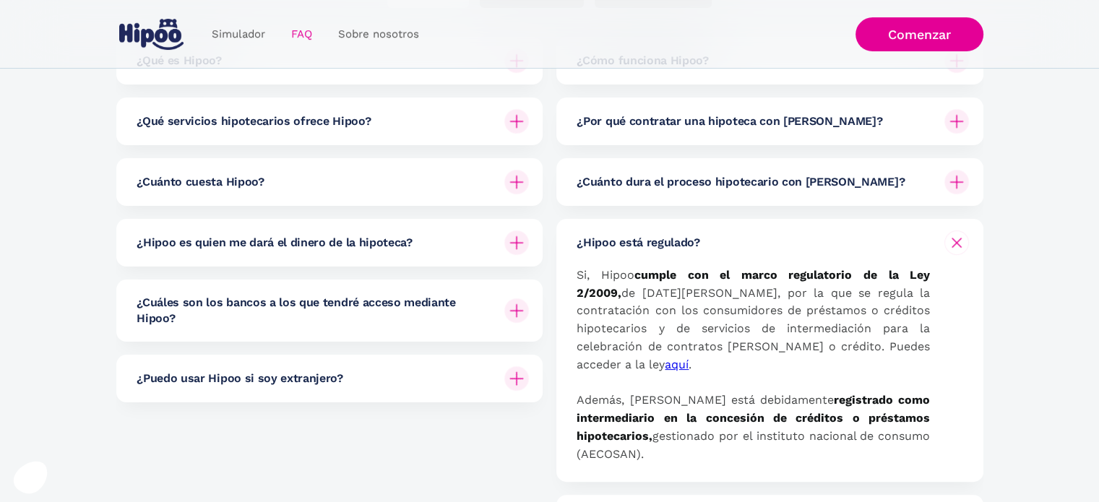
scroll to position [289, 0]
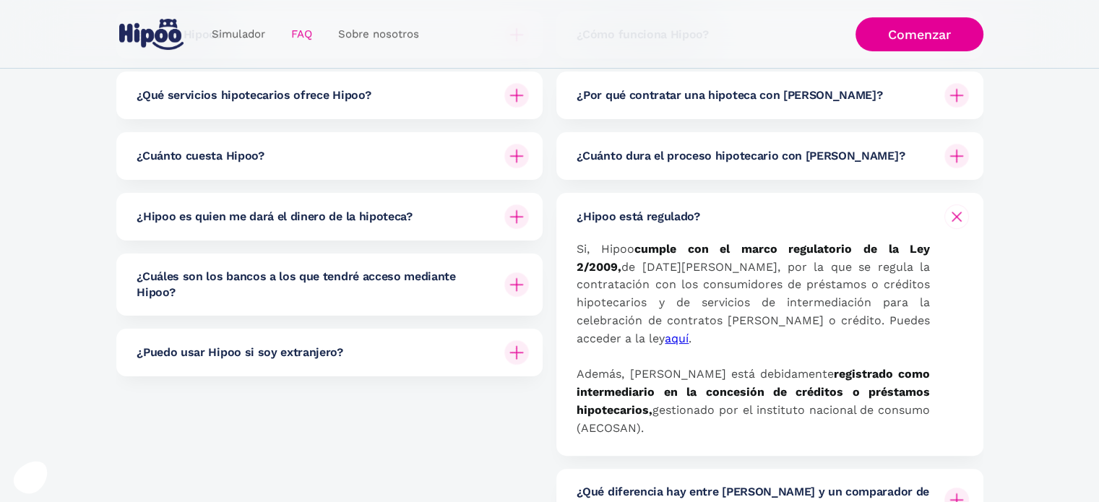
click at [731, 225] on div "¿Hipoo está regulado?" at bounding box center [773, 217] width 392 height 48
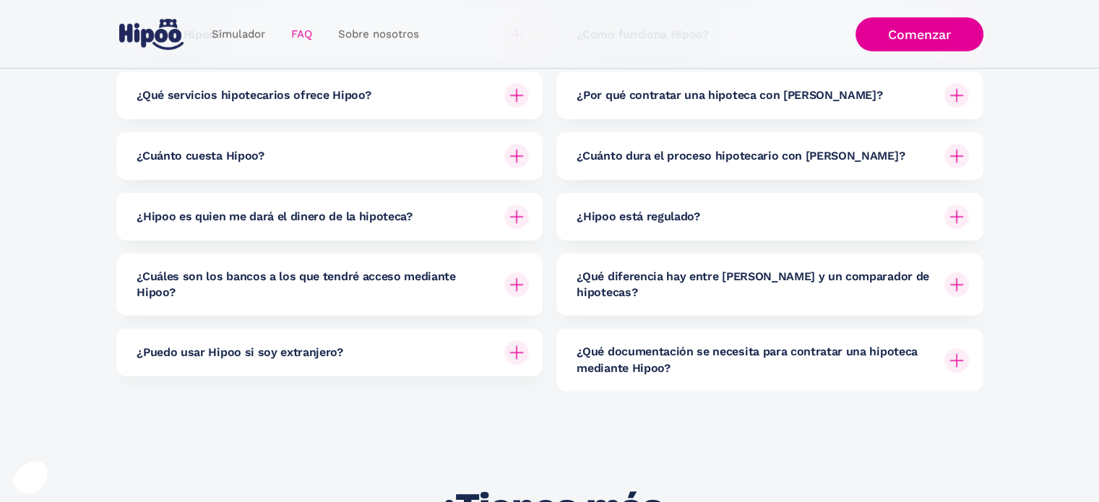
click at [754, 281] on h6 "¿Qué diferencia hay entre Hipoo y un comparador de hipotecas?" at bounding box center [755, 285] width 356 height 33
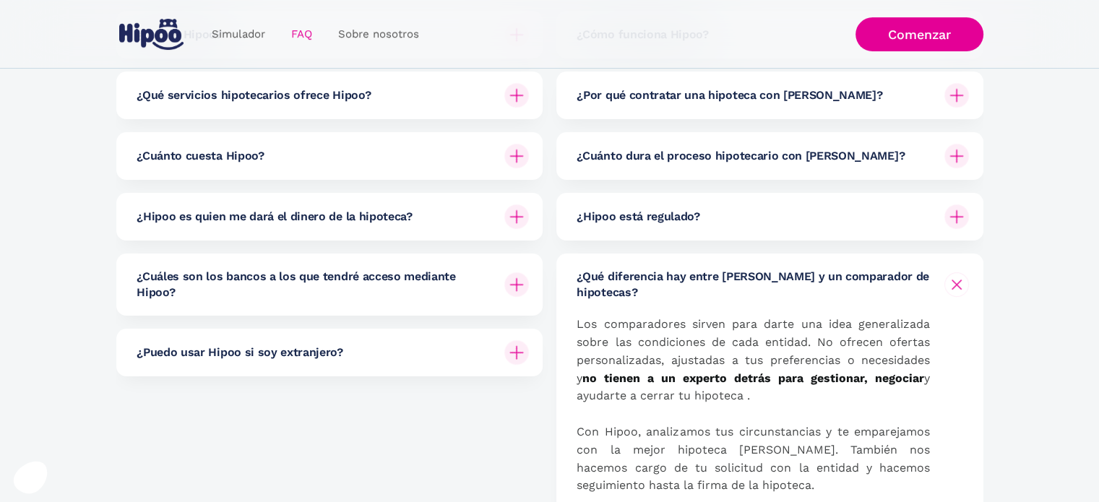
click at [755, 278] on h6 "¿Qué diferencia hay entre Hipoo y un comparador de hipotecas?" at bounding box center [755, 285] width 356 height 33
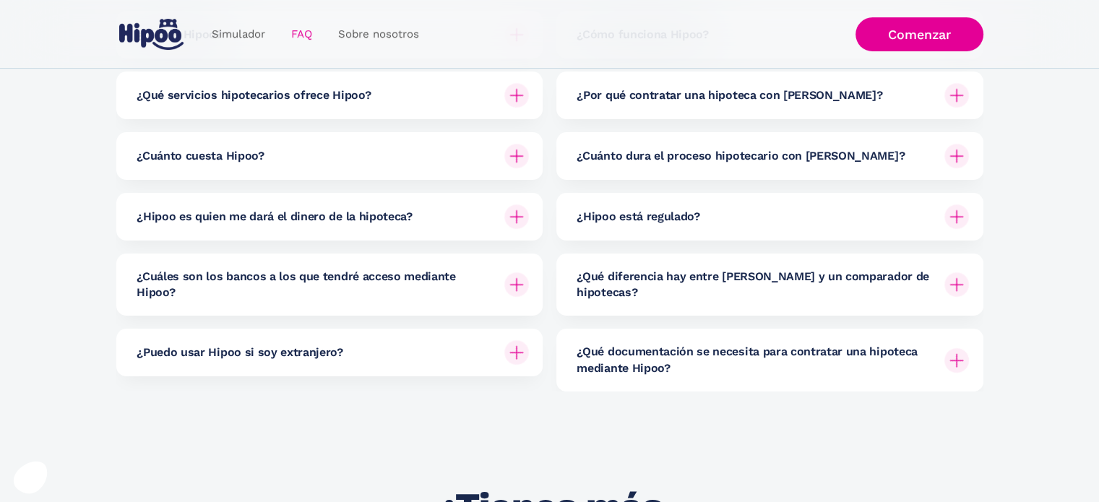
click at [754, 344] on h6 "¿Qué documentación se necesita para contratar una hipoteca mediante Hipoo?" at bounding box center [755, 360] width 356 height 33
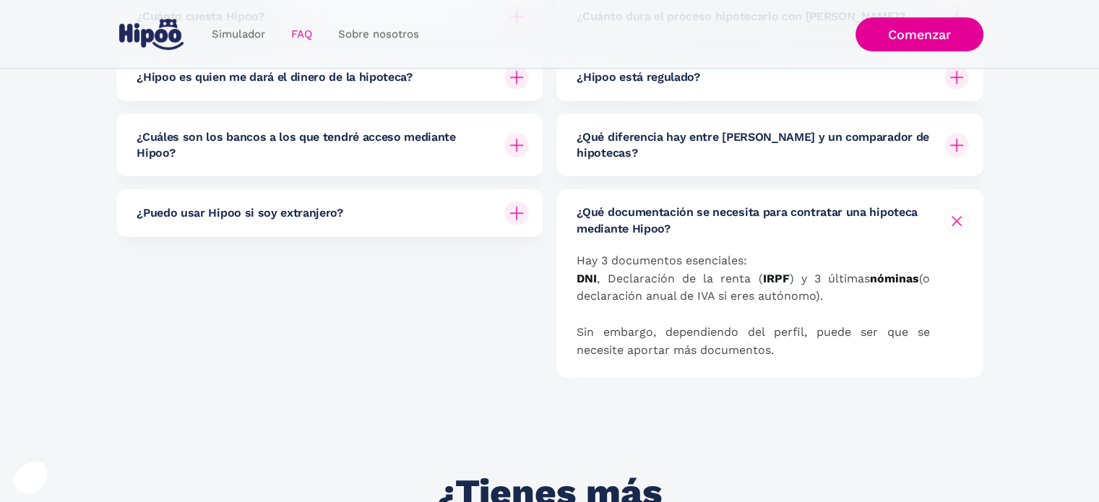
scroll to position [434, 0]
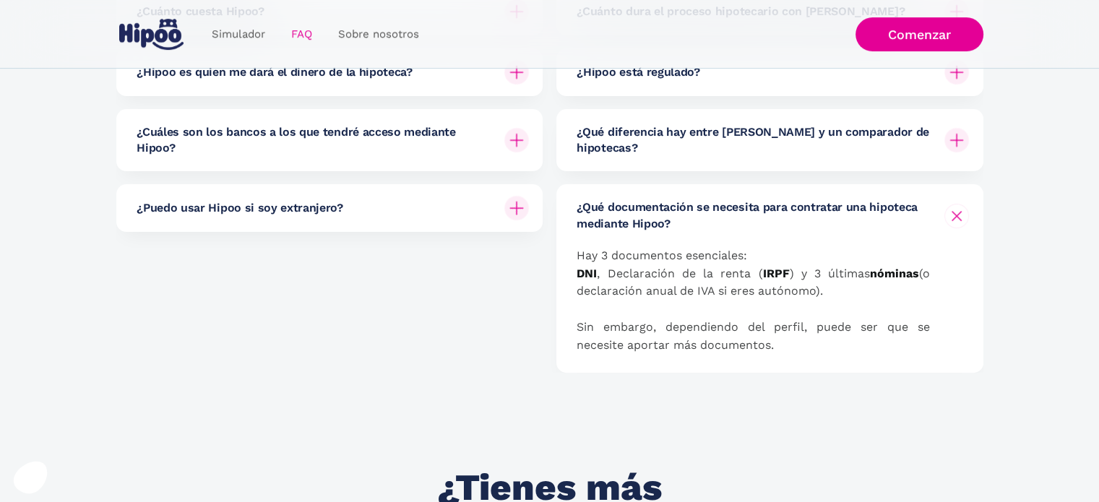
click at [796, 199] on h6 "¿Qué documentación se necesita para contratar una hipoteca mediante Hipoo?" at bounding box center [755, 215] width 356 height 33
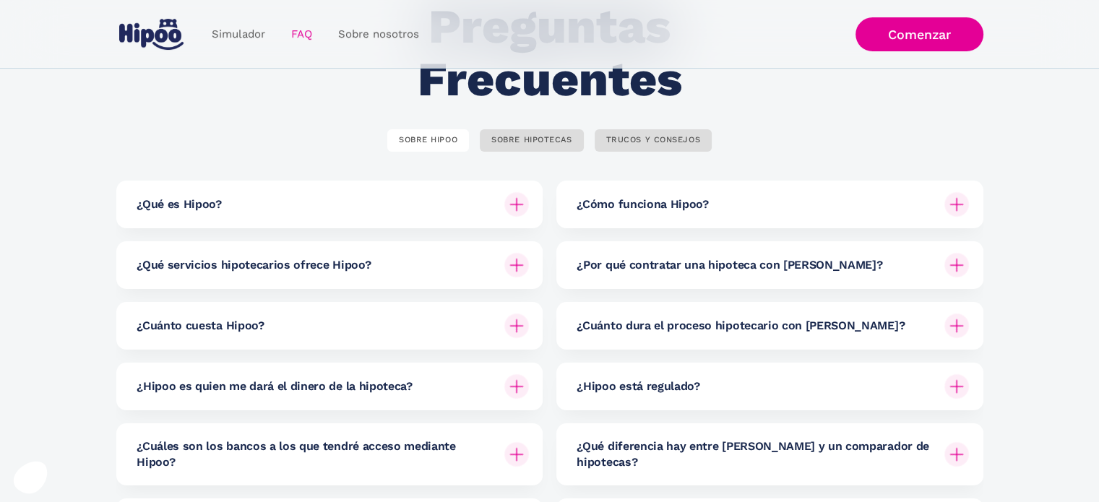
scroll to position [0, 0]
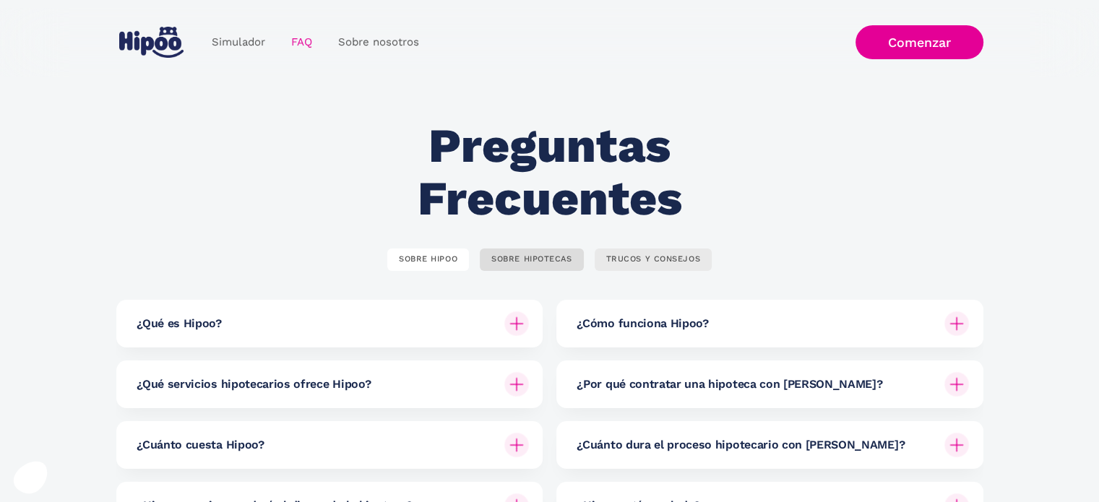
click at [650, 265] on link "TRUCOS Y CONSEJOS" at bounding box center [654, 260] width 118 height 22
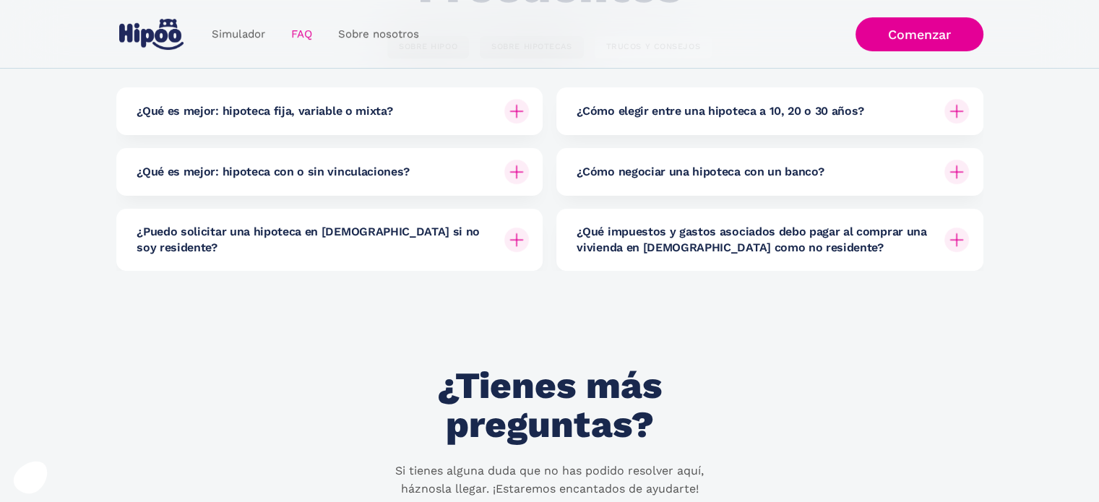
scroll to position [145, 0]
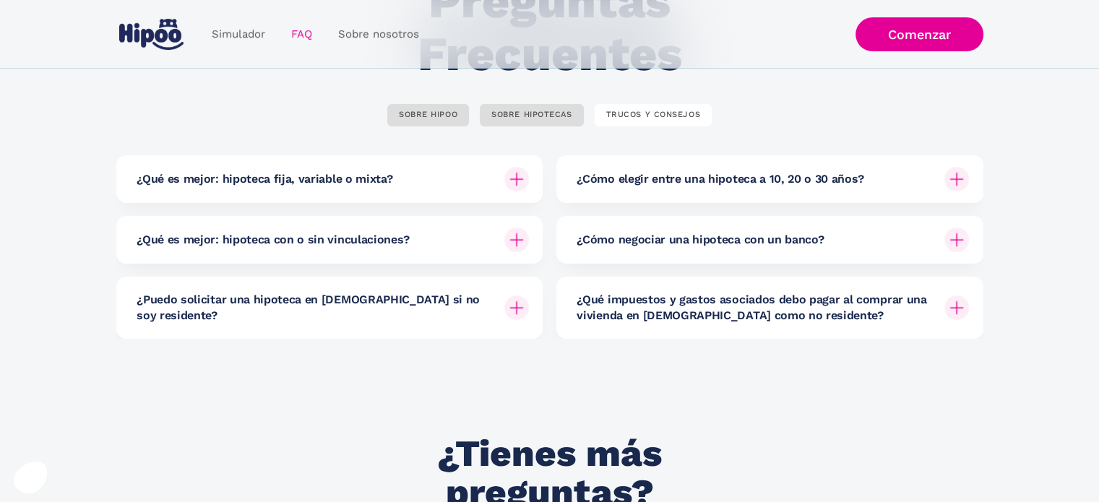
click at [461, 311] on div "¿Puedo solicitar una hipoteca en España si no soy residente?" at bounding box center [333, 308] width 392 height 62
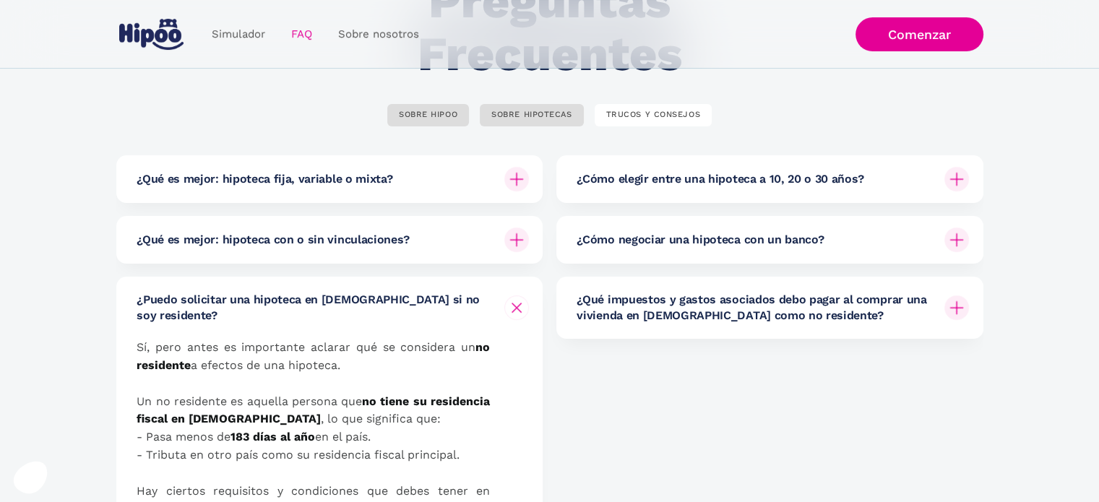
click at [461, 304] on h6 "¿Puedo solicitar una hipoteca en España si no soy residente?" at bounding box center [315, 308] width 356 height 33
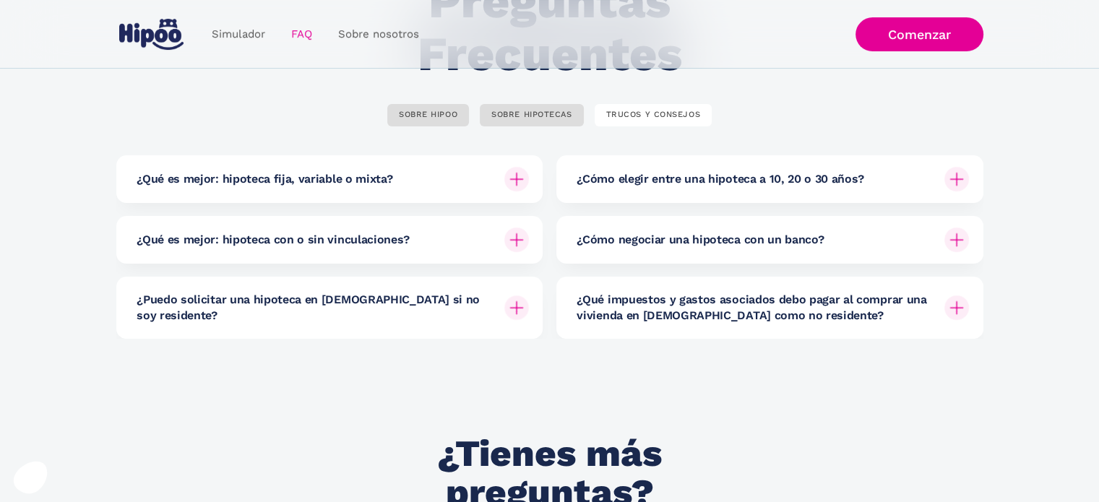
click at [465, 254] on div "¿Qué es mejor: hipoteca con o sin vinculaciones?" at bounding box center [333, 240] width 392 height 48
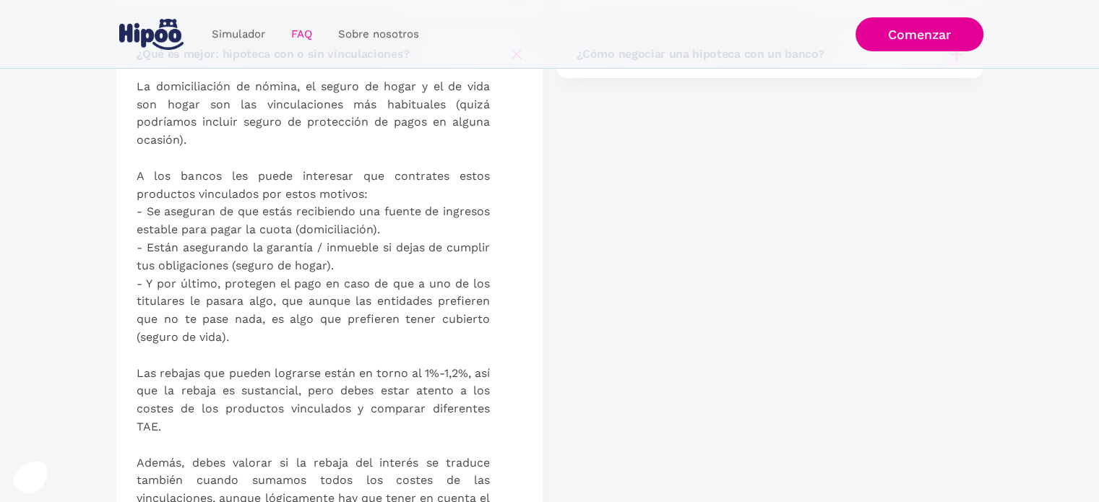
scroll to position [217, 0]
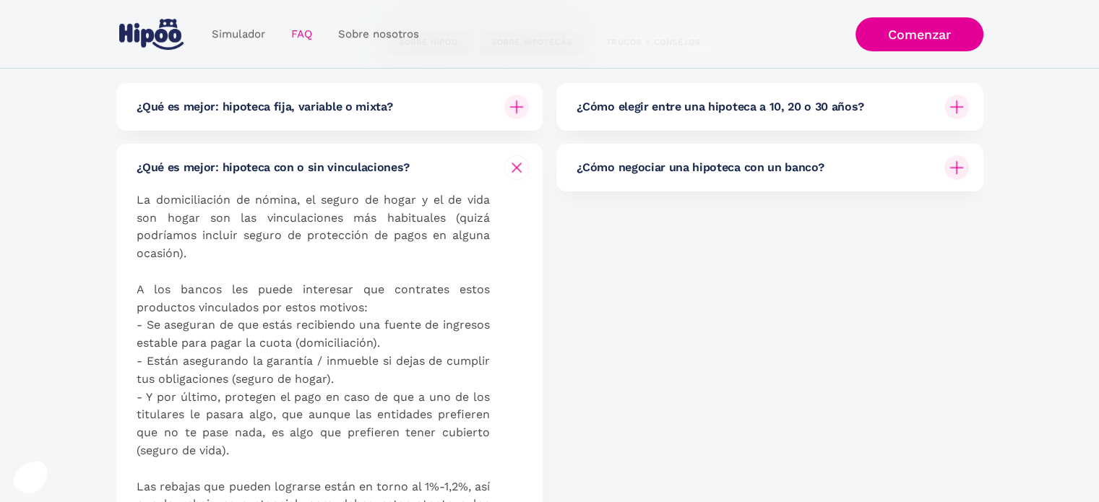
click at [463, 168] on div "¿Qué es mejor: hipoteca con o sin vinculaciones?" at bounding box center [333, 168] width 392 height 48
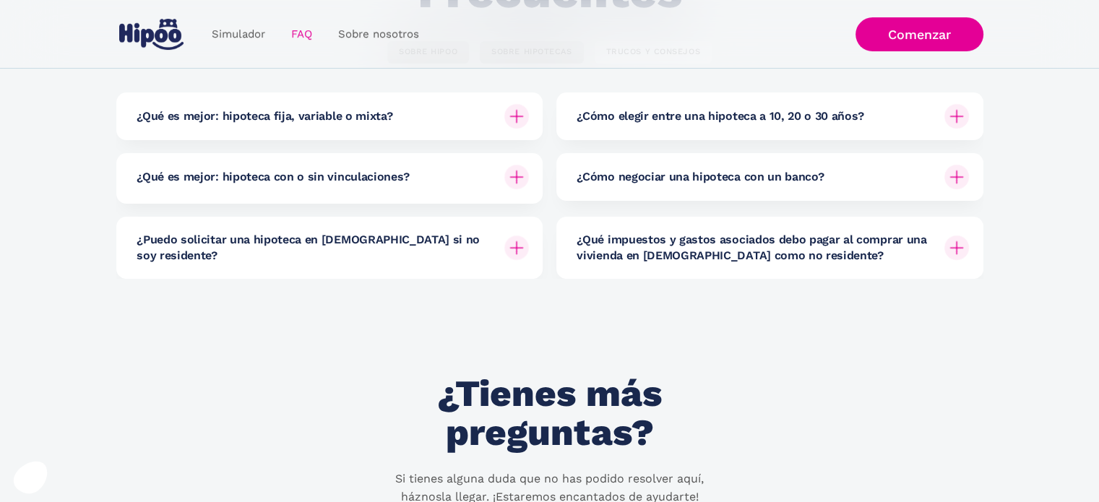
scroll to position [145, 0]
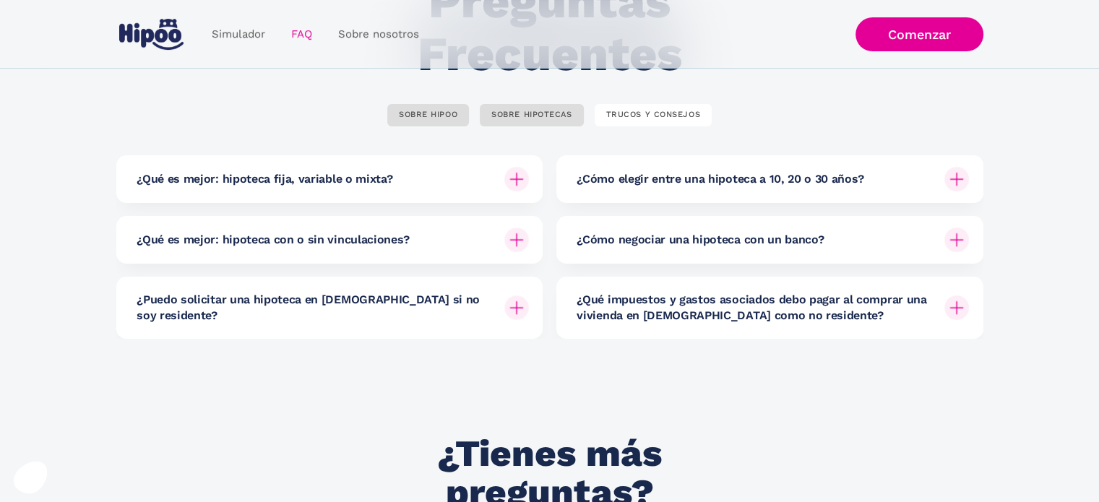
click at [812, 165] on div "¿Cómo elegir entre una hipoteca a 10, 20 o 30 años?" at bounding box center [773, 179] width 392 height 48
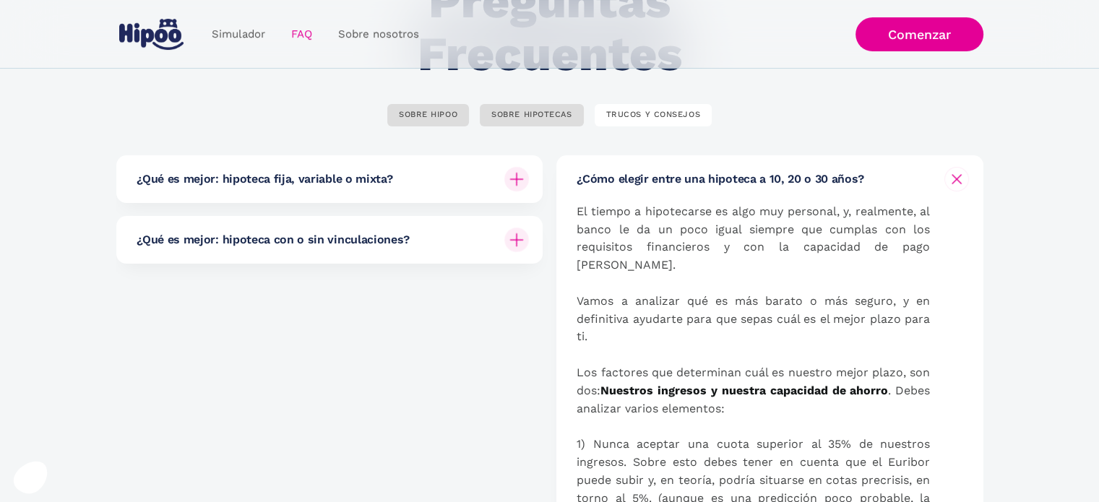
click at [805, 173] on h6 "¿Cómo elegir entre una hipoteca a 10, 20 o 30 años?" at bounding box center [721, 179] width 288 height 16
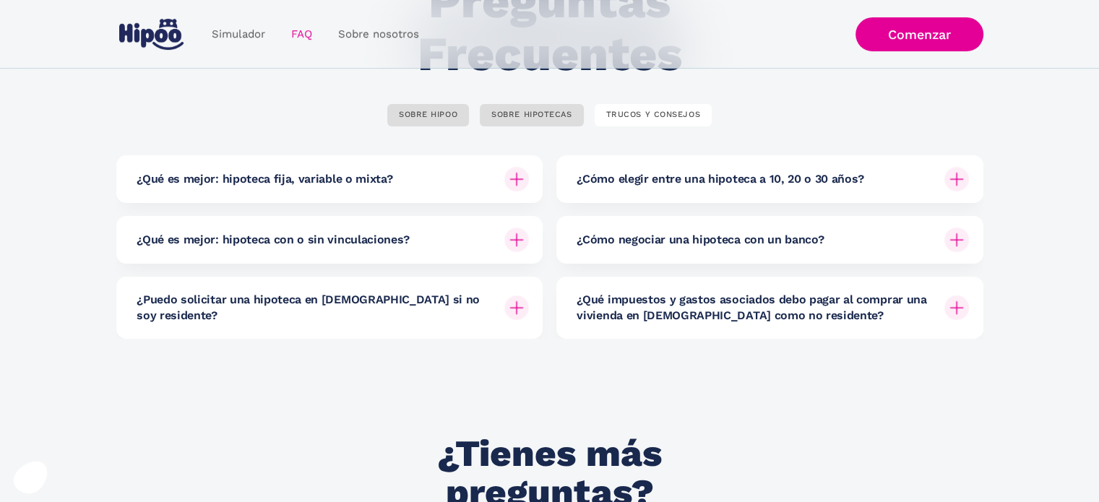
click at [774, 245] on h6 "¿Cómo negociar una hipoteca con un banco?" at bounding box center [700, 240] width 247 height 16
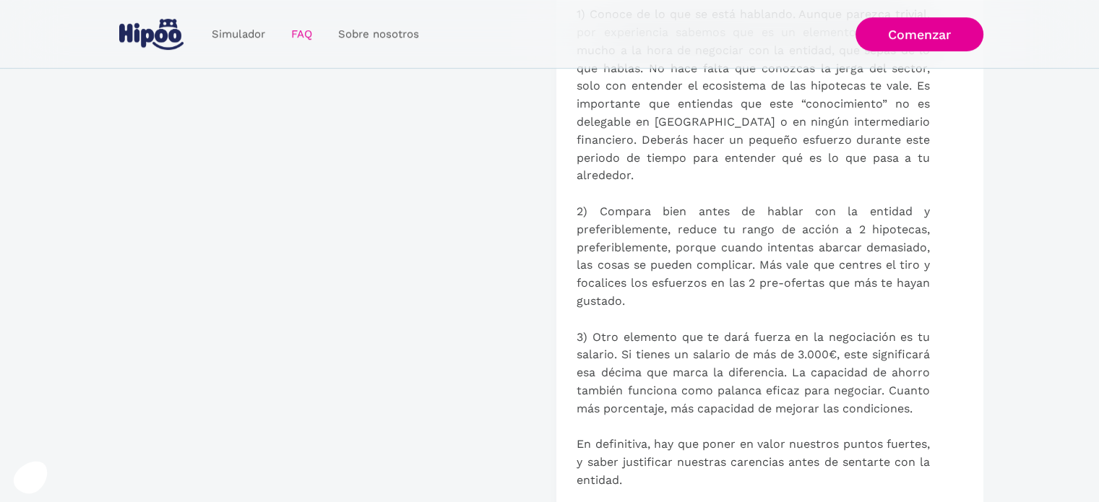
scroll to position [723, 0]
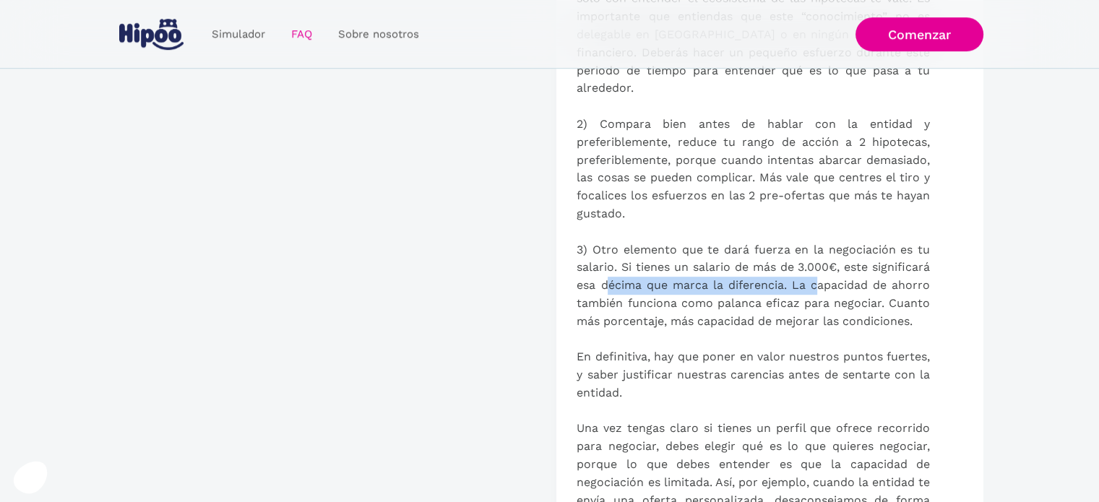
drag, startPoint x: 686, startPoint y: 270, endPoint x: 818, endPoint y: 273, distance: 132.3
click at [818, 273] on p "Aunque parezca que las ofertas que ofrecen los bancos son del tipo “lo tomas o …" at bounding box center [753, 376] width 353 height 1380
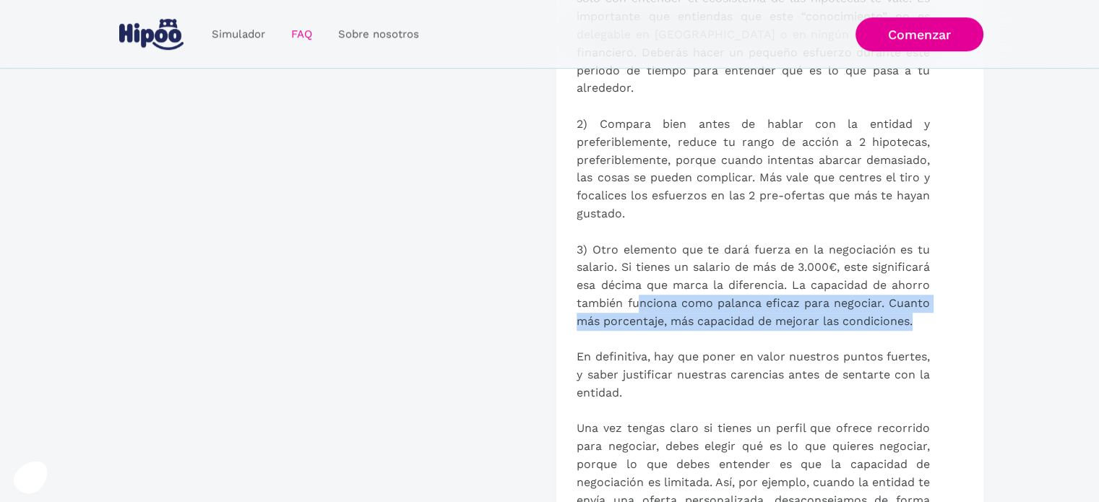
drag, startPoint x: 642, startPoint y: 284, endPoint x: 937, endPoint y: 304, distance: 294.8
click at [937, 304] on div "Aunque parezca que las ofertas que ofrecen los bancos son del tipo “lo tomas o …" at bounding box center [773, 385] width 392 height 1398
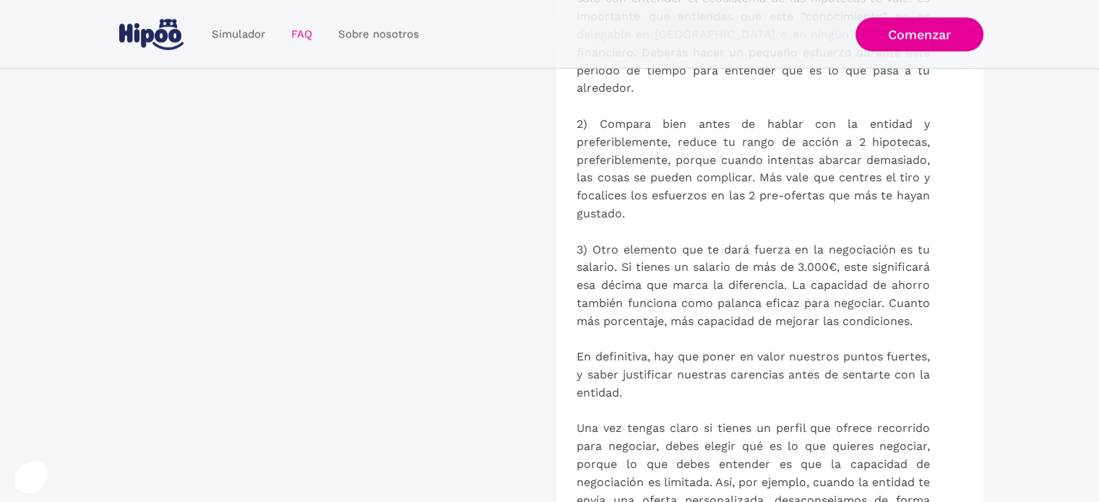
click at [756, 313] on p "Aunque parezca que las ofertas que ofrecen los bancos son del tipo “lo tomas o …" at bounding box center [753, 376] width 353 height 1380
drag, startPoint x: 699, startPoint y: 249, endPoint x: 844, endPoint y: 259, distance: 145.6
click at [852, 252] on p "Aunque parezca que las ofertas que ofrecen los bancos son del tipo “lo tomas o …" at bounding box center [753, 376] width 353 height 1380
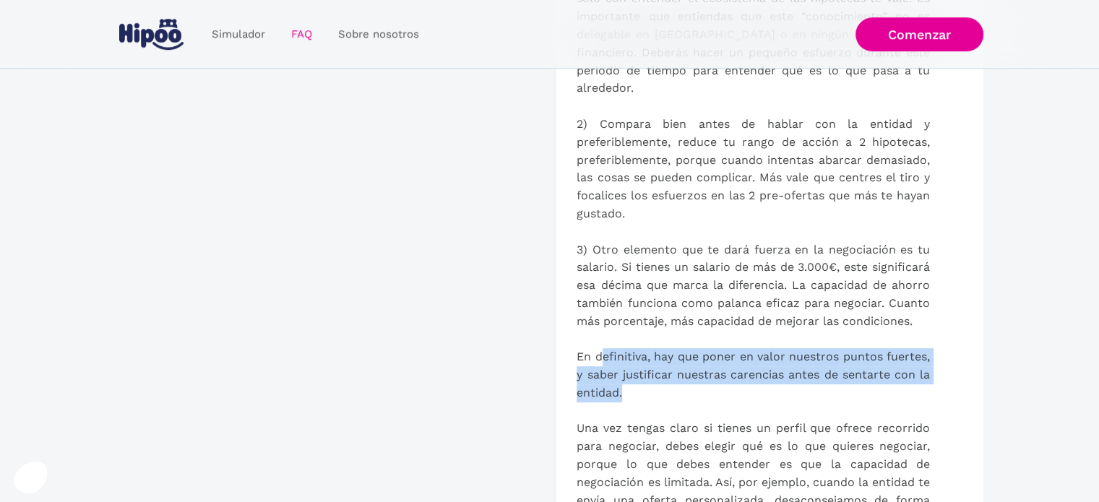
drag, startPoint x: 601, startPoint y: 337, endPoint x: 656, endPoint y: 372, distance: 66.0
click at [656, 372] on p "Aunque parezca que las ofertas que ofrecen los bancos son del tipo “lo tomas o …" at bounding box center [753, 376] width 353 height 1380
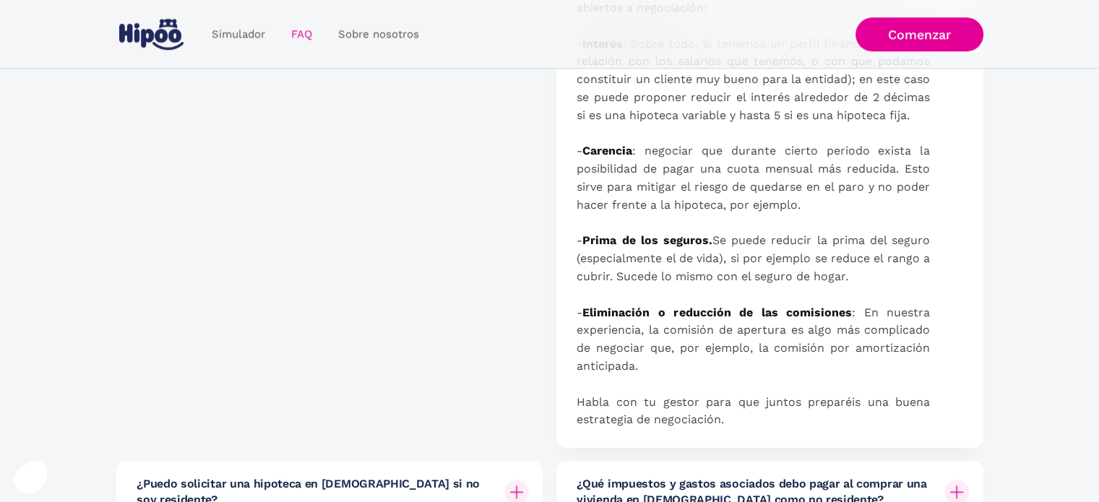
scroll to position [1373, 0]
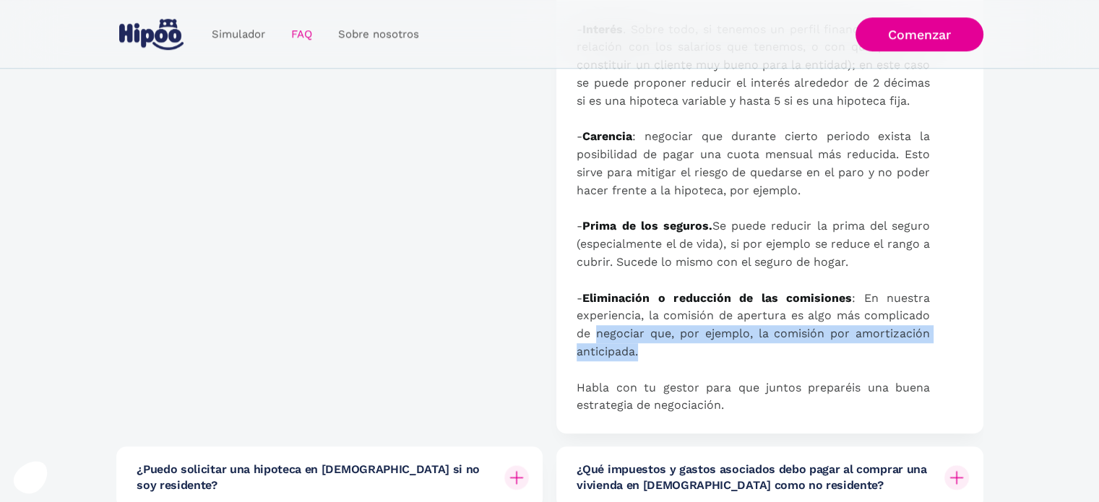
drag, startPoint x: 596, startPoint y: 335, endPoint x: 693, endPoint y: 351, distance: 98.9
drag, startPoint x: 752, startPoint y: 326, endPoint x: 806, endPoint y: 358, distance: 62.8
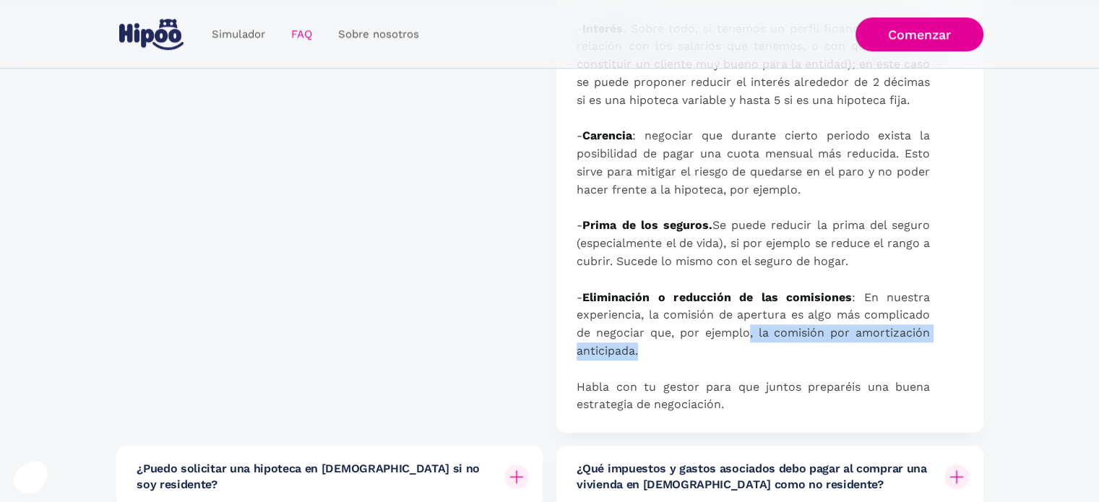
scroll to position [1518, 0]
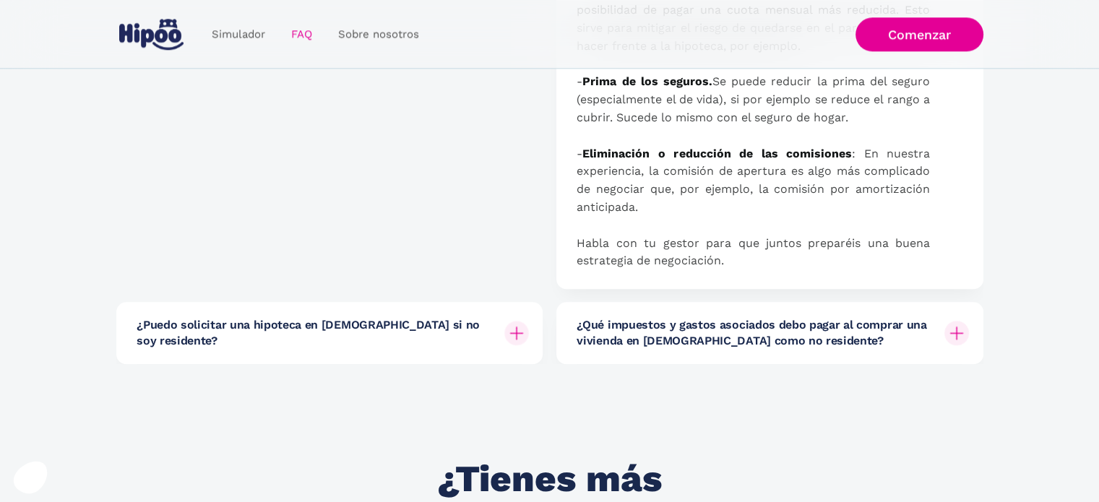
click at [787, 348] on h6 "¿Qué impuestos y gastos asociados debo pagar al comprar una vivienda en España …" at bounding box center [755, 333] width 356 height 33
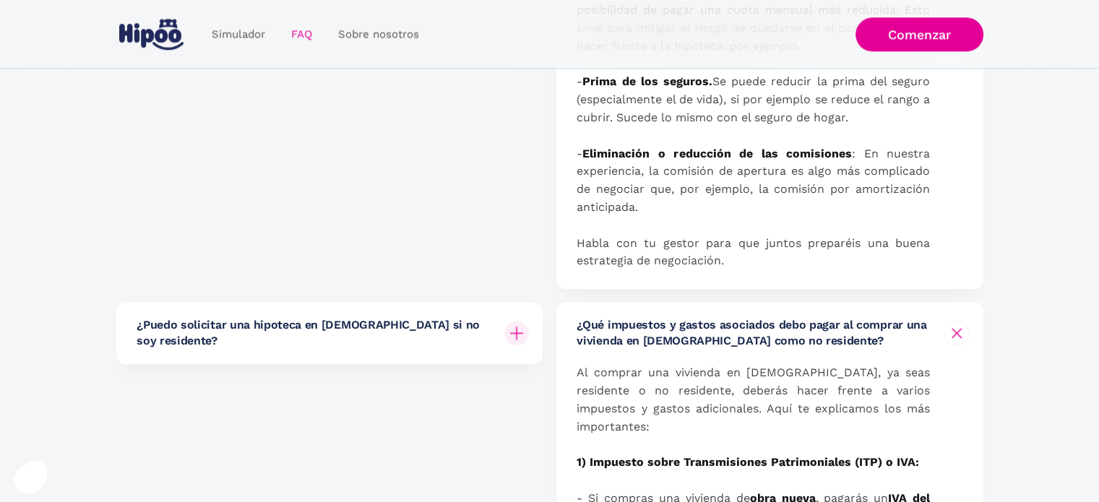
click at [787, 339] on h6 "¿Qué impuestos y gastos asociados debo pagar al comprar una vivienda en España …" at bounding box center [755, 333] width 356 height 33
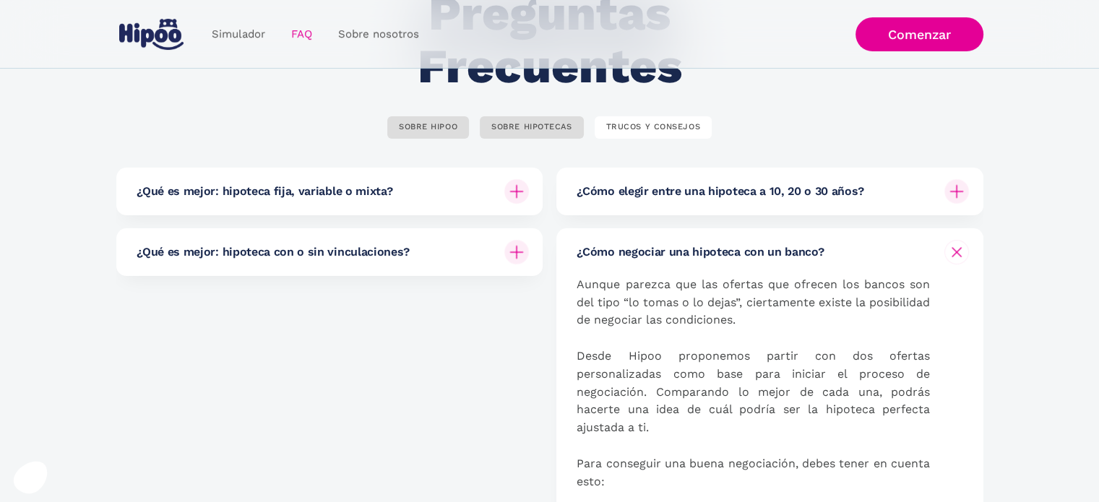
scroll to position [0, 0]
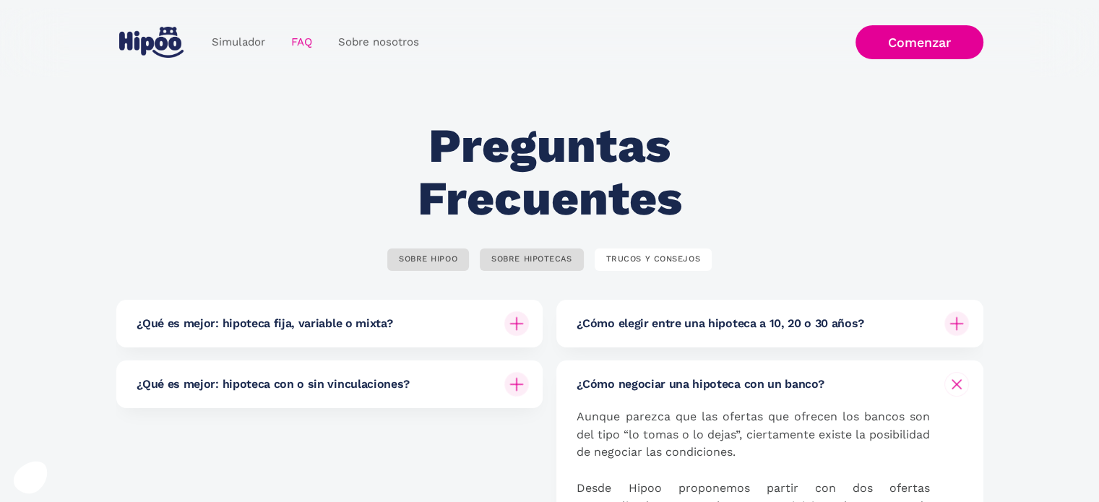
click at [714, 378] on h6 "¿Cómo negociar una hipoteca con un banco?" at bounding box center [700, 385] width 247 height 16
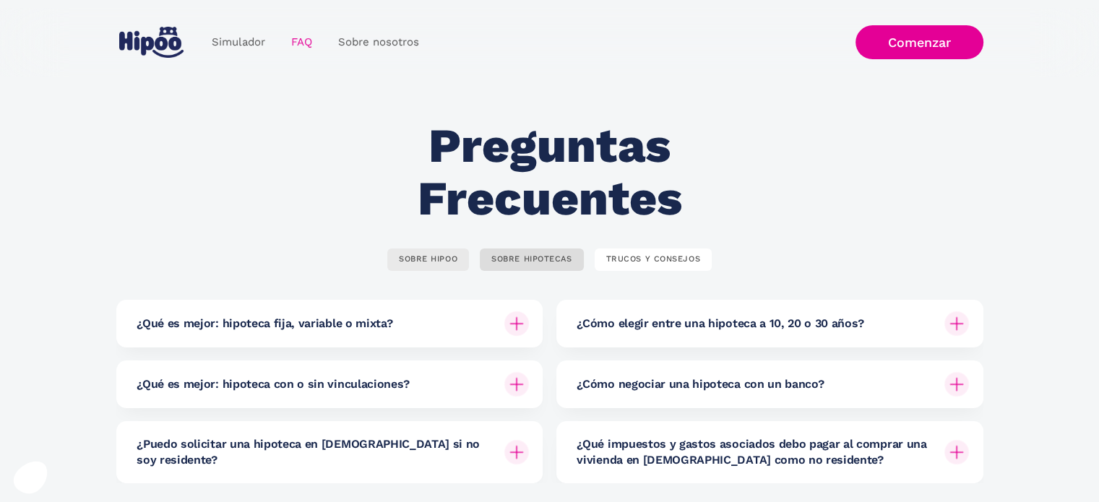
click at [445, 266] on link "SOBRE HIPOO" at bounding box center [428, 260] width 82 height 22
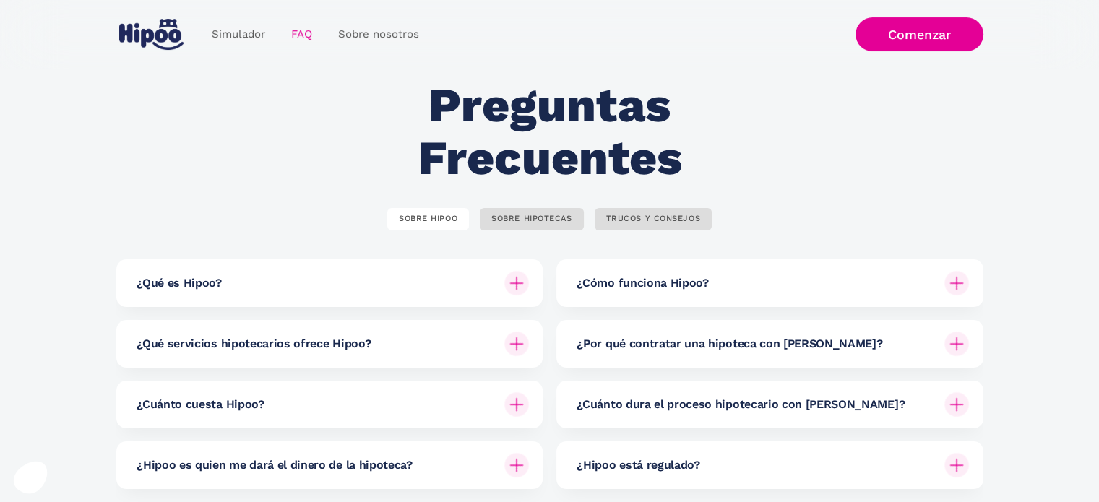
scroll to position [72, 0]
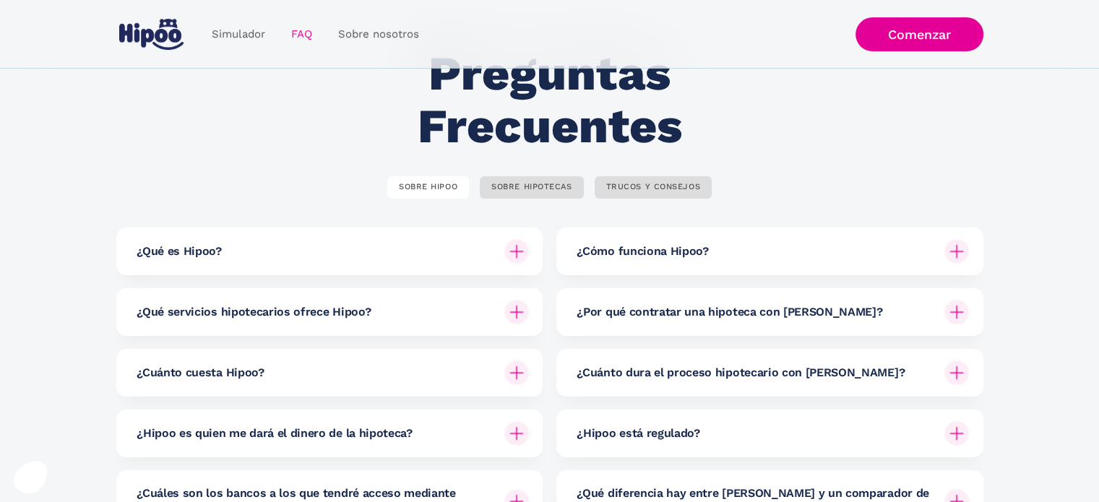
click at [721, 222] on div "¿Qué es Hipoo? Hipoo es un servicio hipotecario que te permite encontrar y soli…" at bounding box center [549, 404] width 867 height 410
click at [720, 240] on div "¿Cómo funciona Hipoo?" at bounding box center [773, 252] width 392 height 48
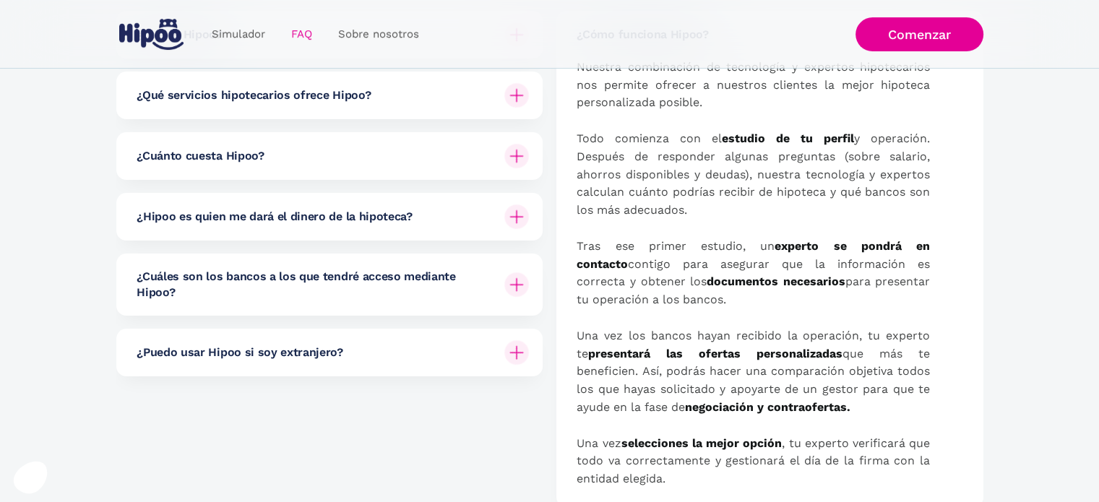
scroll to position [361, 0]
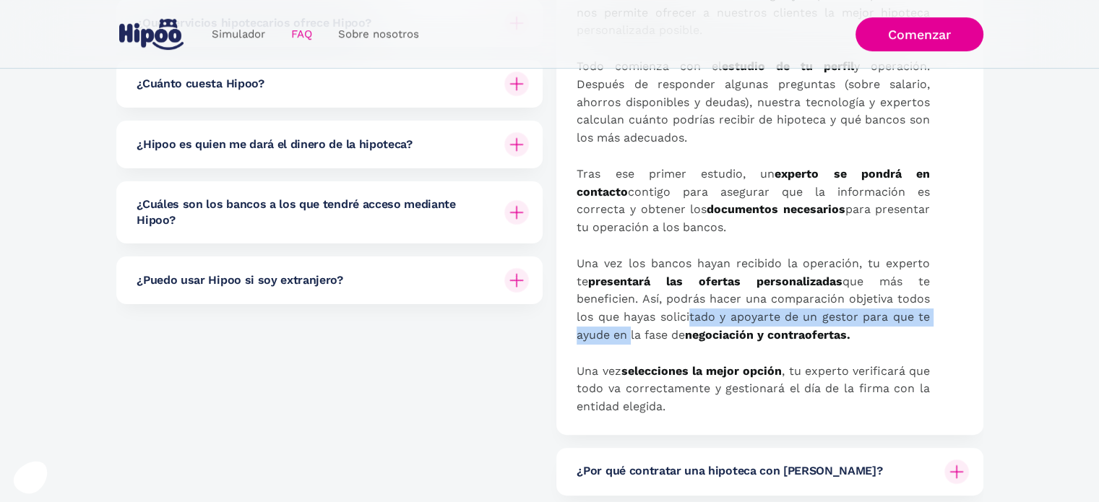
drag, startPoint x: 674, startPoint y: 323, endPoint x: 937, endPoint y: 323, distance: 262.3
click at [937, 323] on div "Nuestra combinación de tecnología y expertos hipotecarios nos permite ofrecer a…" at bounding box center [773, 210] width 392 height 449
click at [830, 327] on p "Nuestra combinación de tecnología y expertos hipotecarios nos permite ofrecer a…" at bounding box center [753, 201] width 353 height 430
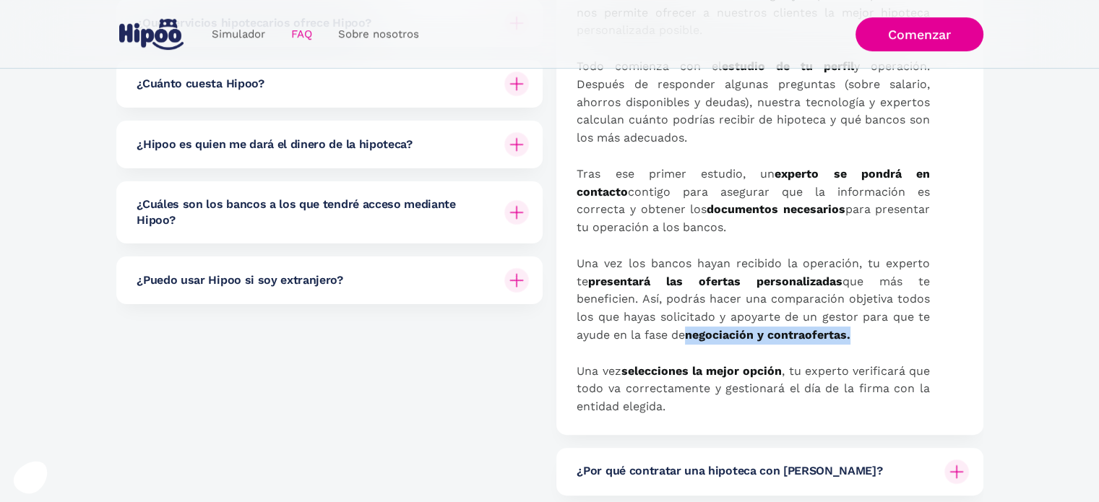
drag, startPoint x: 627, startPoint y: 337, endPoint x: 799, endPoint y: 336, distance: 172.0
click at [799, 336] on p "Nuestra combinación de tecnología y expertos hipotecarios nos permite ofrecer a…" at bounding box center [753, 201] width 353 height 430
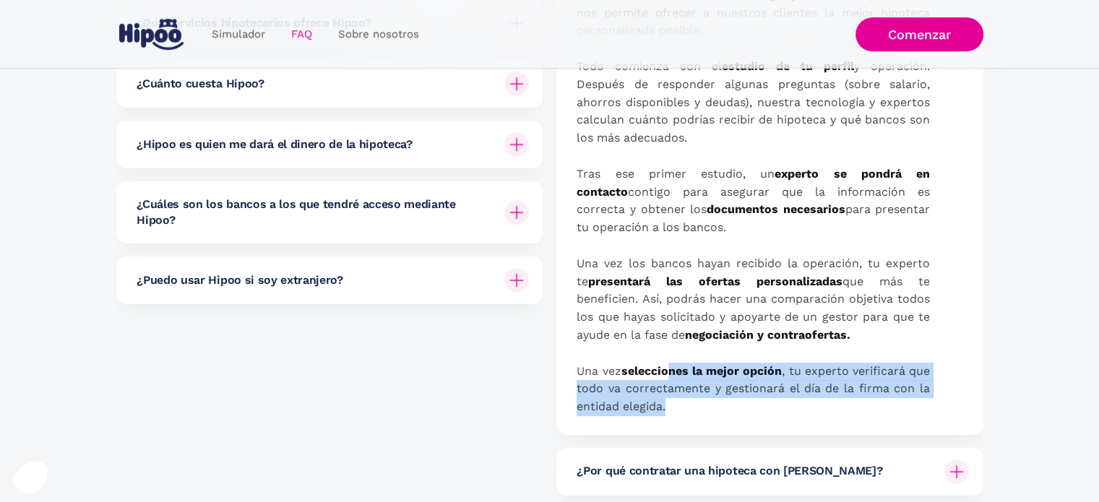
drag, startPoint x: 668, startPoint y: 369, endPoint x: 801, endPoint y: 404, distance: 136.7
click at [801, 404] on p "Nuestra combinación de tecnología y expertos hipotecarios nos permite ofrecer a…" at bounding box center [753, 201] width 353 height 430
click at [734, 394] on p "Nuestra combinación de tecnología y expertos hipotecarios nos permite ofrecer a…" at bounding box center [753, 201] width 353 height 430
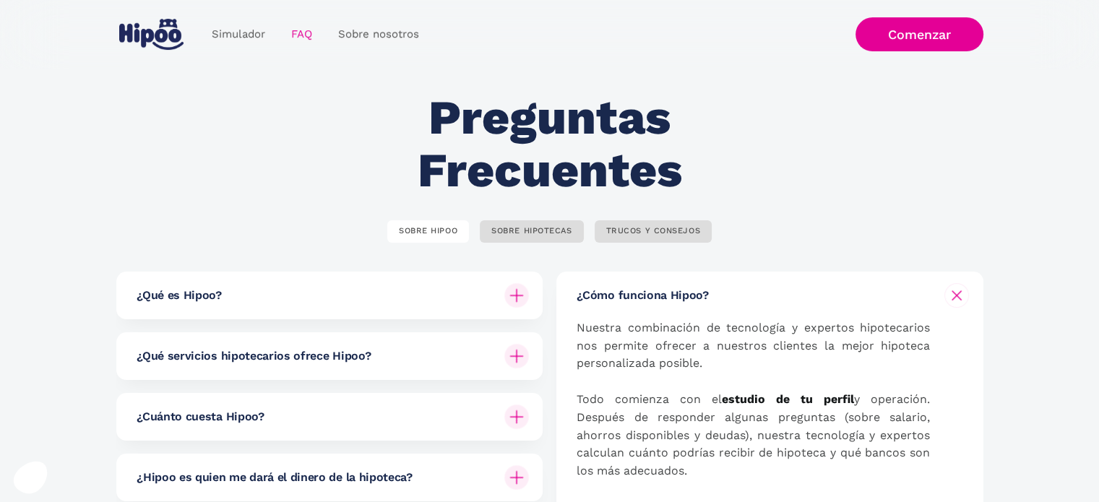
scroll to position [0, 0]
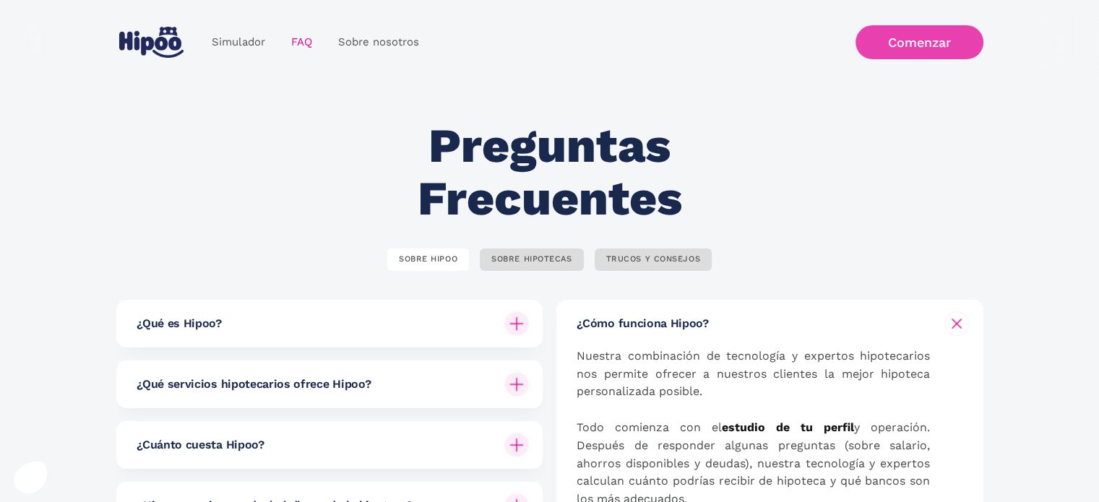
click at [924, 34] on link "Comenzar" at bounding box center [920, 42] width 128 height 34
click at [220, 40] on link "Simulador" at bounding box center [238, 42] width 79 height 28
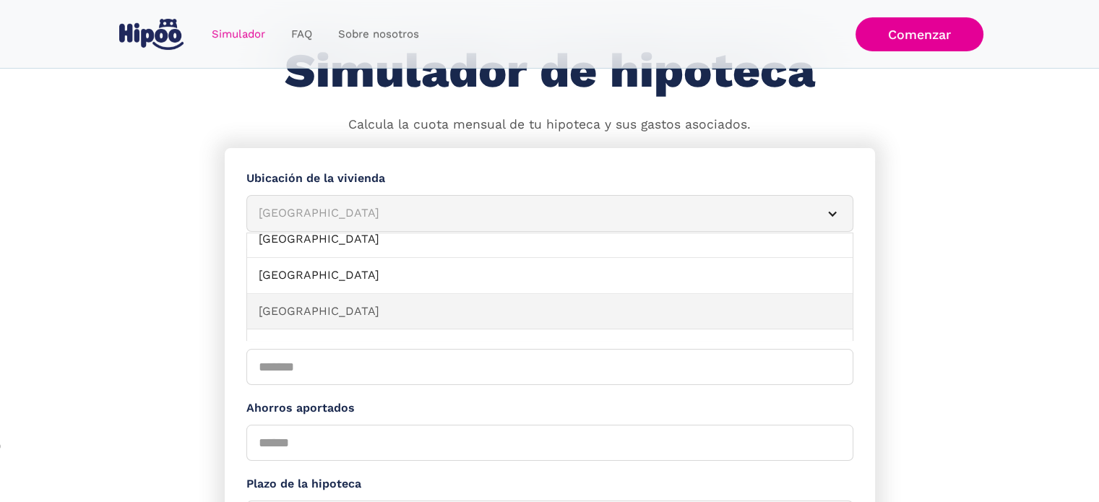
scroll to position [217, 0]
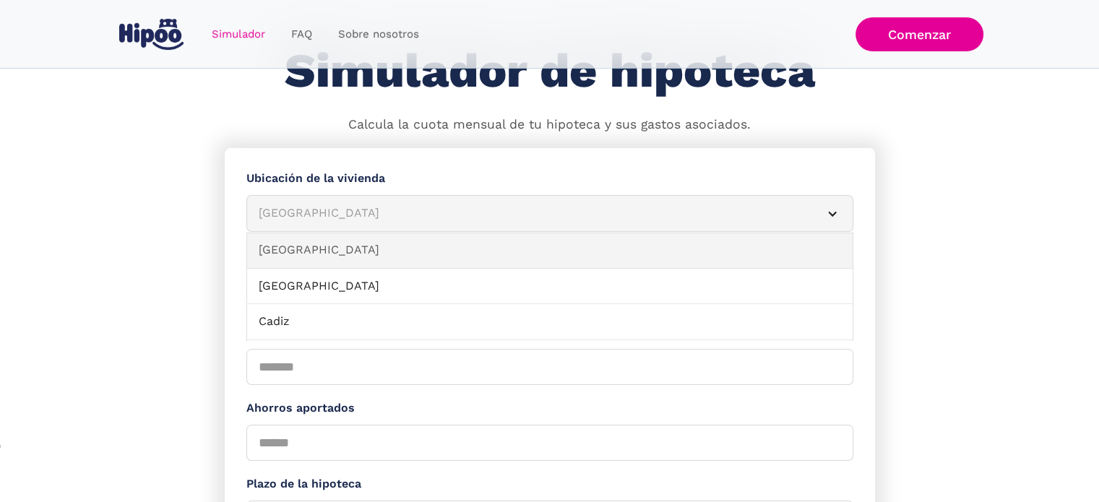
click at [321, 256] on link "Barcelona" at bounding box center [550, 251] width 606 height 36
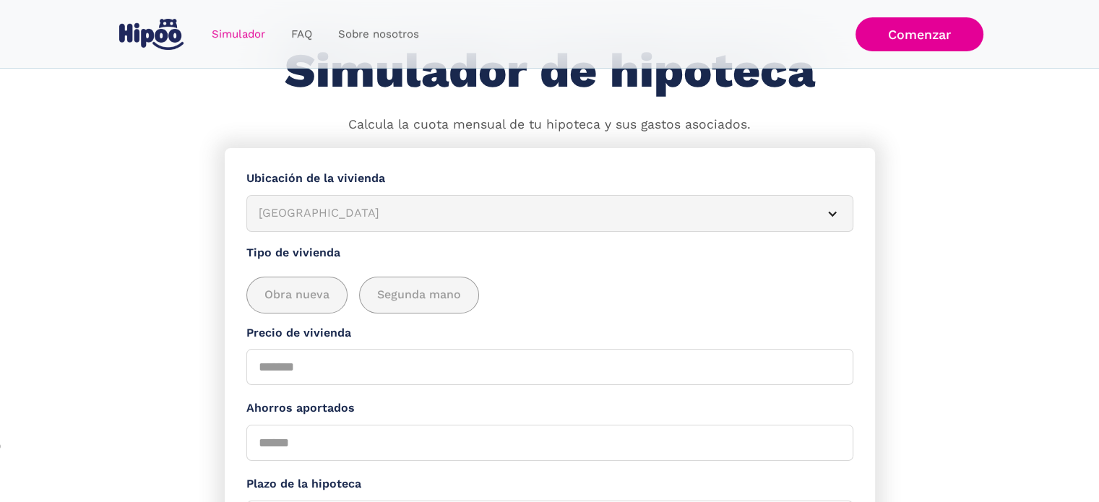
click at [211, 249] on section "**********" at bounding box center [549, 456] width 1099 height 616
click at [431, 289] on span "Segunda mano" at bounding box center [419, 295] width 84 height 18
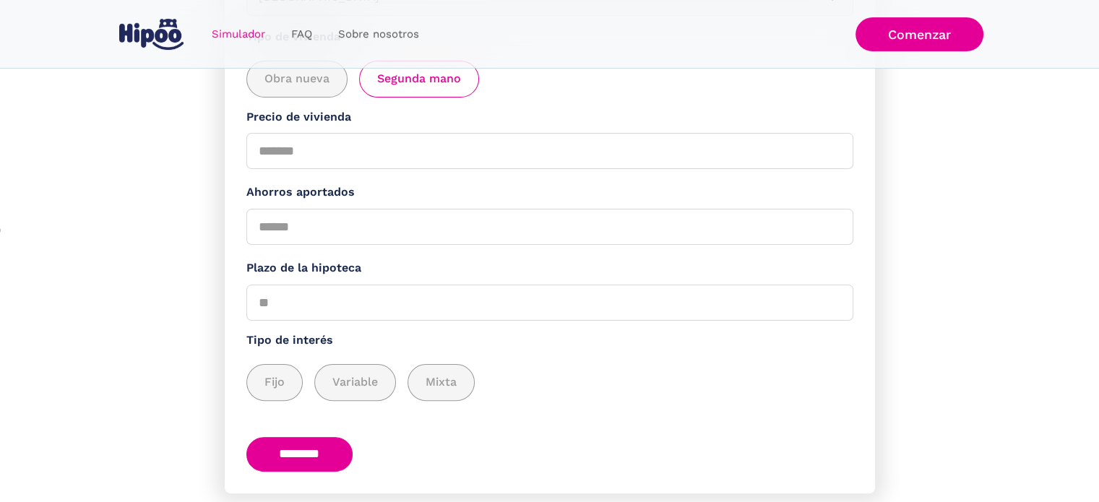
scroll to position [289, 0]
click at [335, 158] on input "Precio de vivienda" at bounding box center [549, 150] width 607 height 36
type input "******"
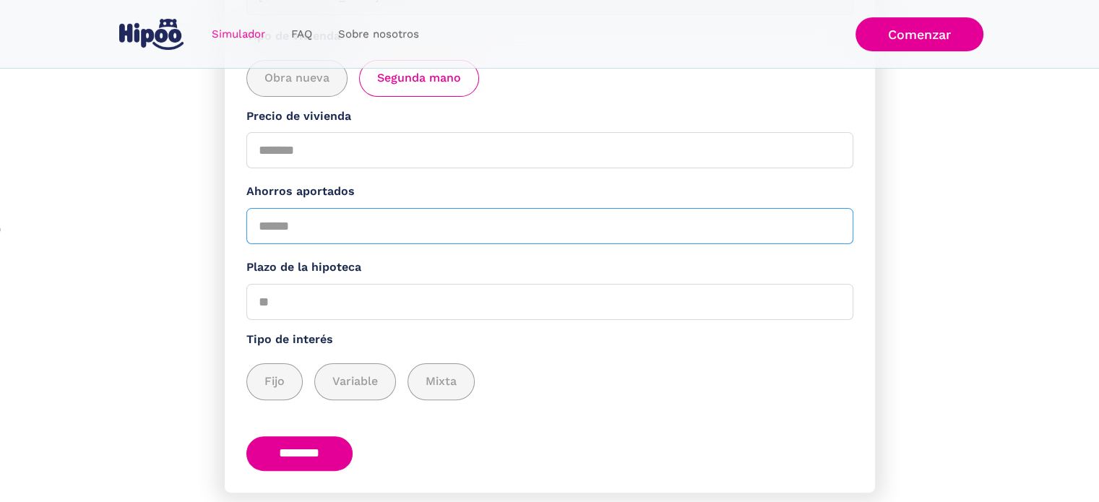
click at [362, 228] on input "Ahorros aportados" at bounding box center [549, 226] width 607 height 36
type input "*****"
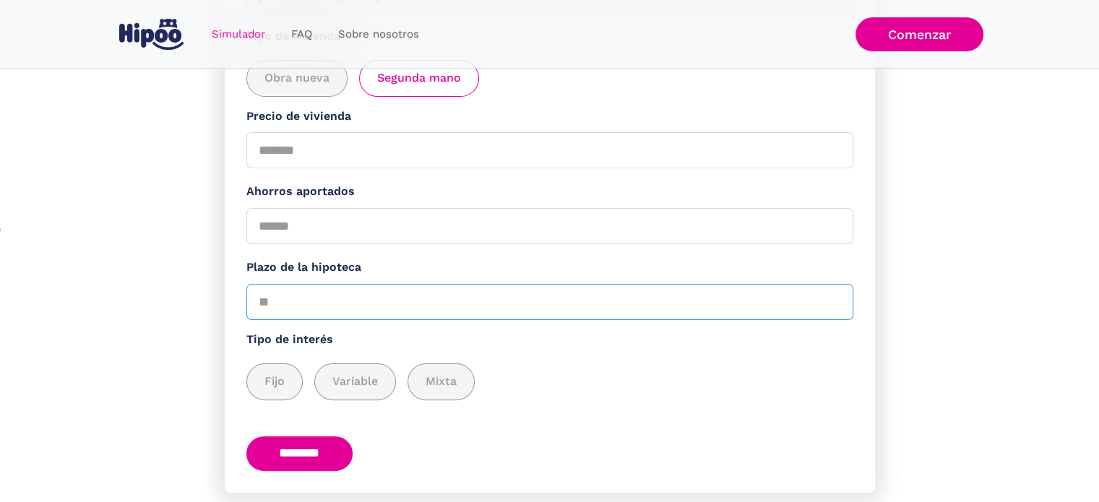
click at [362, 309] on input "Plazo de la hipoteca" at bounding box center [549, 302] width 607 height 36
type input "**"
click at [286, 388] on div "add_description_here" at bounding box center [274, 381] width 55 height 35
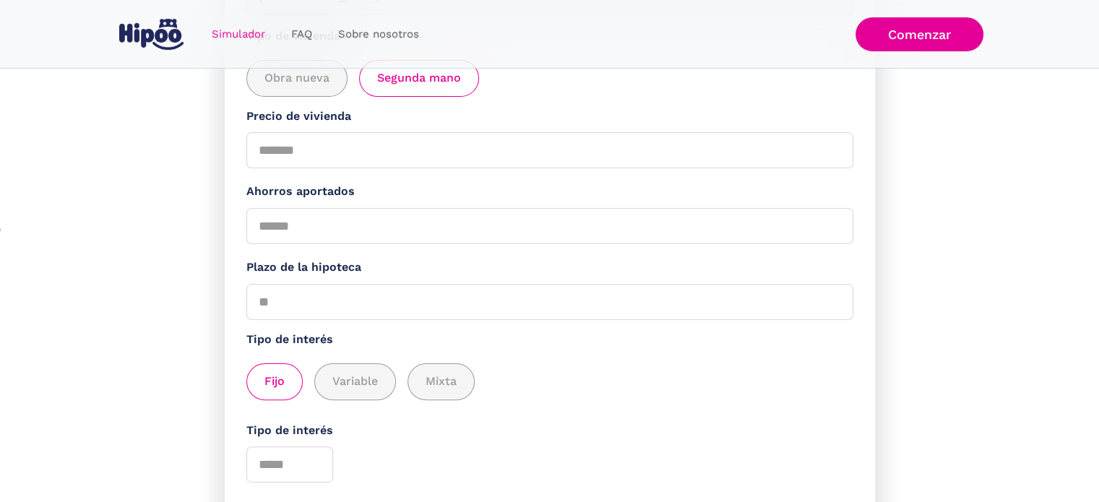
scroll to position [408, 0]
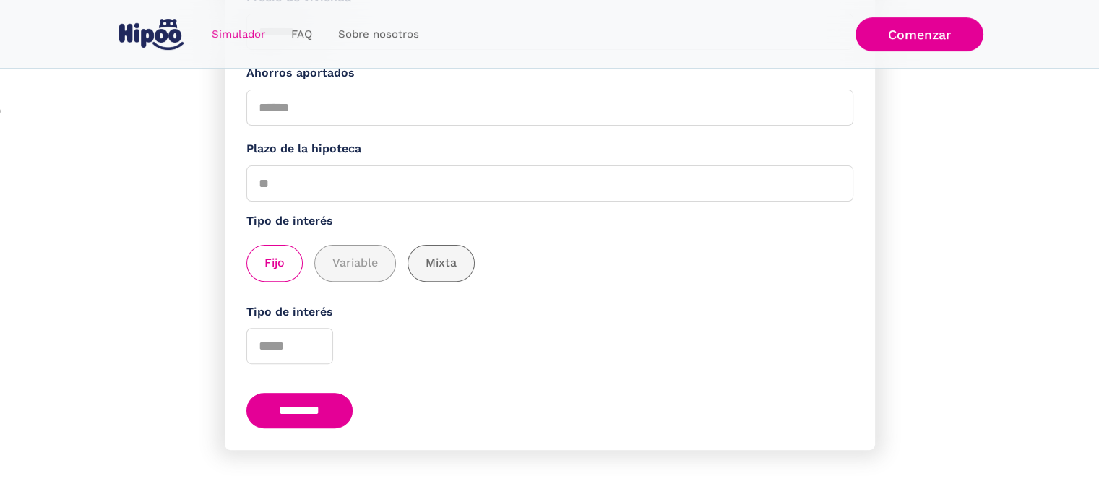
click at [433, 254] on span "Mixta" at bounding box center [441, 263] width 31 height 18
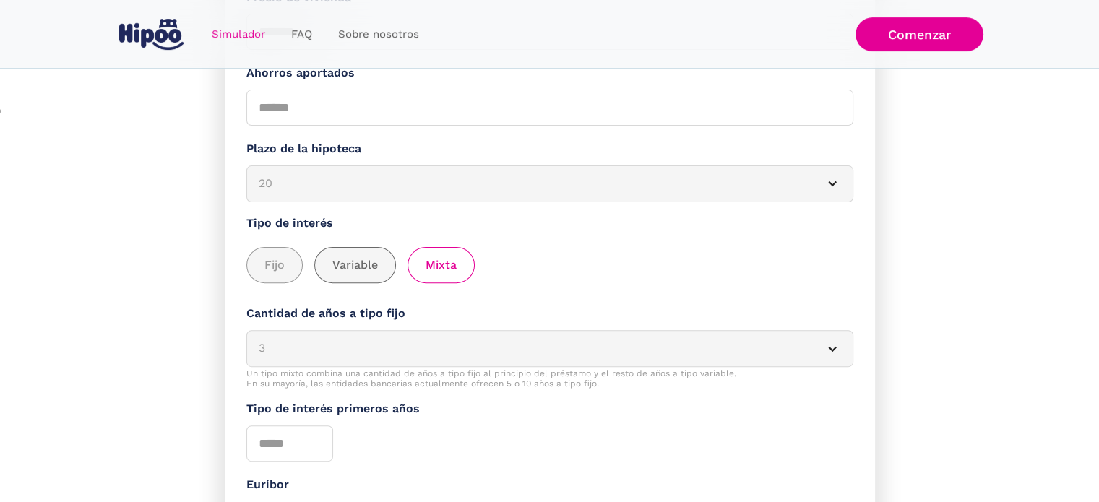
click at [354, 257] on span "Variable" at bounding box center [355, 266] width 46 height 18
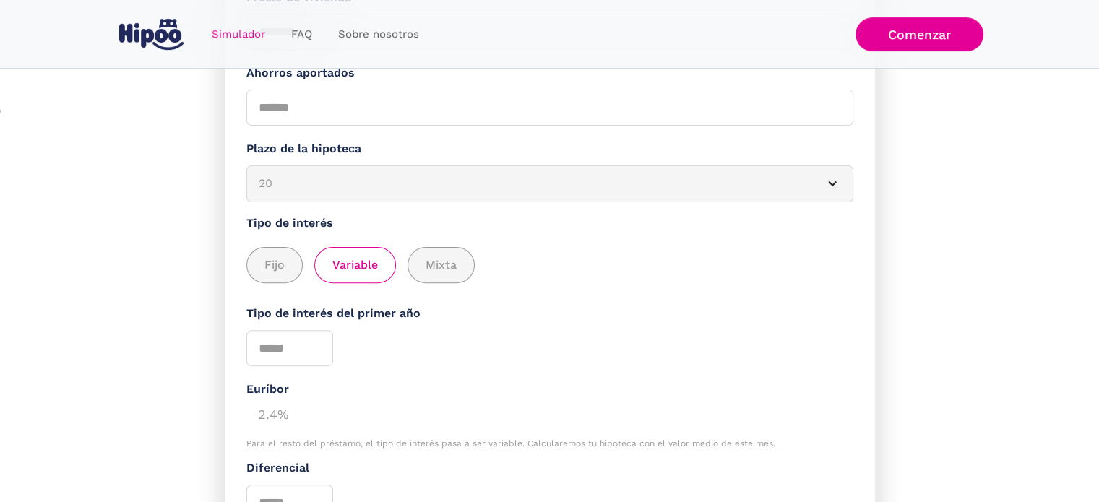
click at [285, 285] on form "**********" at bounding box center [550, 210] width 650 height 794
click at [275, 273] on div "add_description_here" at bounding box center [274, 265] width 55 height 35
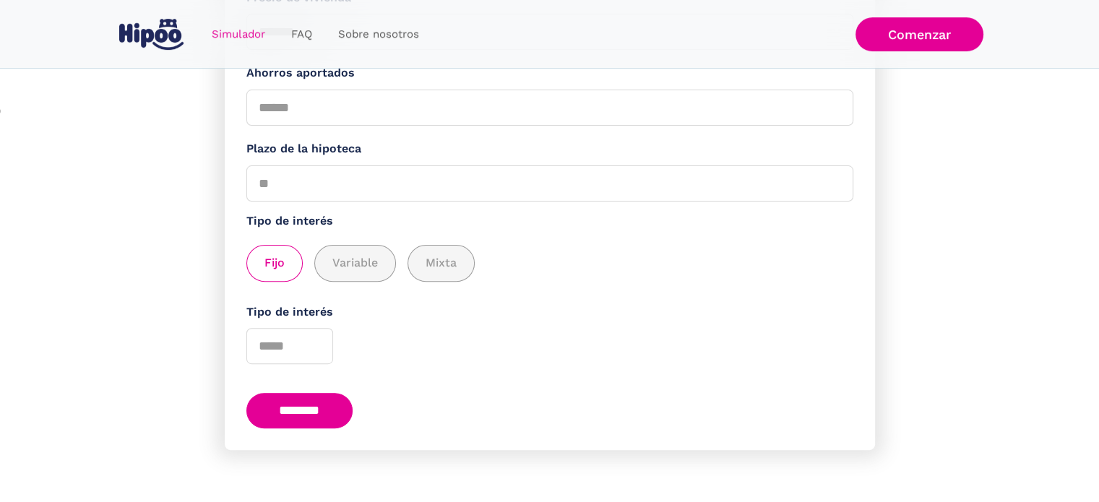
drag, startPoint x: 322, startPoint y: 412, endPoint x: 288, endPoint y: 344, distance: 76.0
click at [288, 344] on form "**********" at bounding box center [550, 131] width 650 height 637
click at [286, 344] on input "Tipo de interés" at bounding box center [289, 346] width 87 height 36
click at [298, 400] on input "********" at bounding box center [299, 410] width 107 height 35
click at [295, 349] on input "Tipo de interés" at bounding box center [289, 346] width 87 height 36
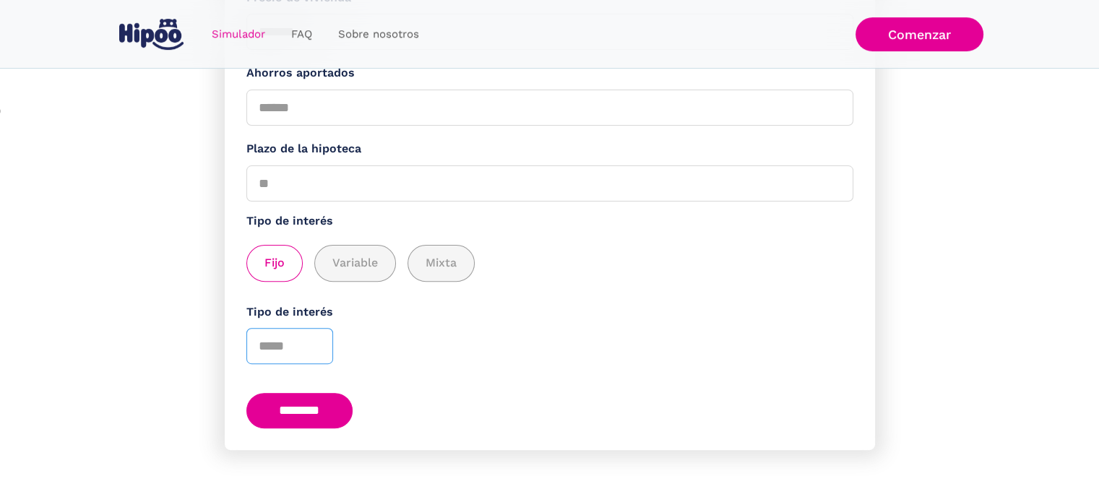
type input "*"
click at [372, 363] on form "**********" at bounding box center [550, 131] width 650 height 637
click at [319, 399] on input "********" at bounding box center [299, 410] width 107 height 35
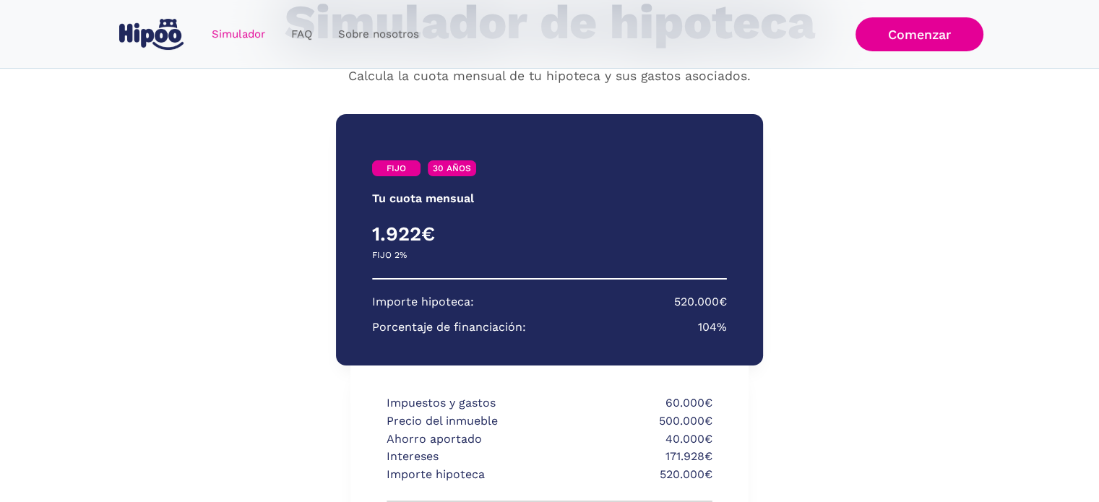
scroll to position [217, 0]
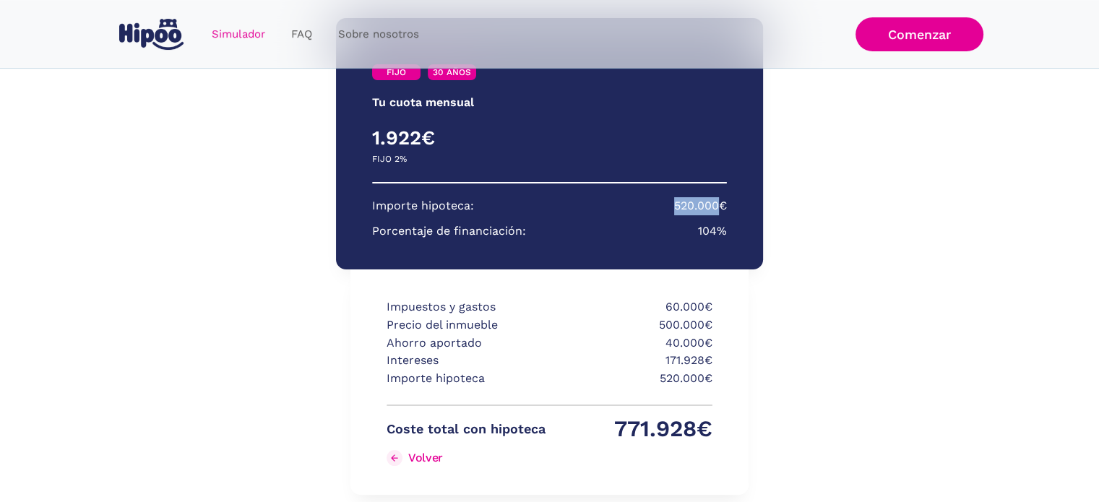
drag, startPoint x: 676, startPoint y: 205, endPoint x: 714, endPoint y: 206, distance: 37.6
click at [714, 206] on section "Importe hipoteca: 520.000€ Porcentaje de financiación: 104%" at bounding box center [549, 218] width 355 height 43
click at [714, 206] on p "520.000€" at bounding box center [700, 206] width 53 height 18
click at [723, 303] on div "Impuestos y gastos 60.000€ Precio del inmueble 500.000€ Ahorro aportado 40.000€…" at bounding box center [549, 382] width 397 height 225
drag, startPoint x: 706, startPoint y: 324, endPoint x: 754, endPoint y: 322, distance: 47.7
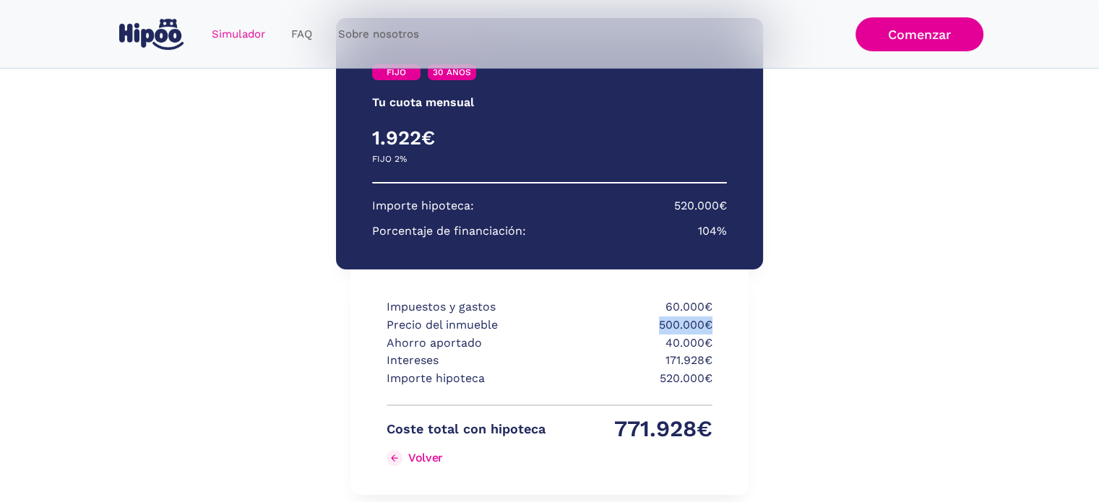
click at [754, 322] on div "FIJO 30 AÑOS Tu cuota mensual PRIMER AÑO RESTO DE AÑOS 1.922€ 0€ FIJO 2% VARIAB…" at bounding box center [549, 287] width 426 height 566
drag, startPoint x: 654, startPoint y: 352, endPoint x: 723, endPoint y: 337, distance: 71.0
click at [723, 337] on div "Impuestos y gastos 60.000€ Precio del inmueble 500.000€ Ahorro aportado 40.000€…" at bounding box center [549, 382] width 397 height 225
click at [694, 352] on p "171.928€" at bounding box center [633, 361] width 159 height 18
drag, startPoint x: 672, startPoint y: 353, endPoint x: 691, endPoint y: 358, distance: 19.5
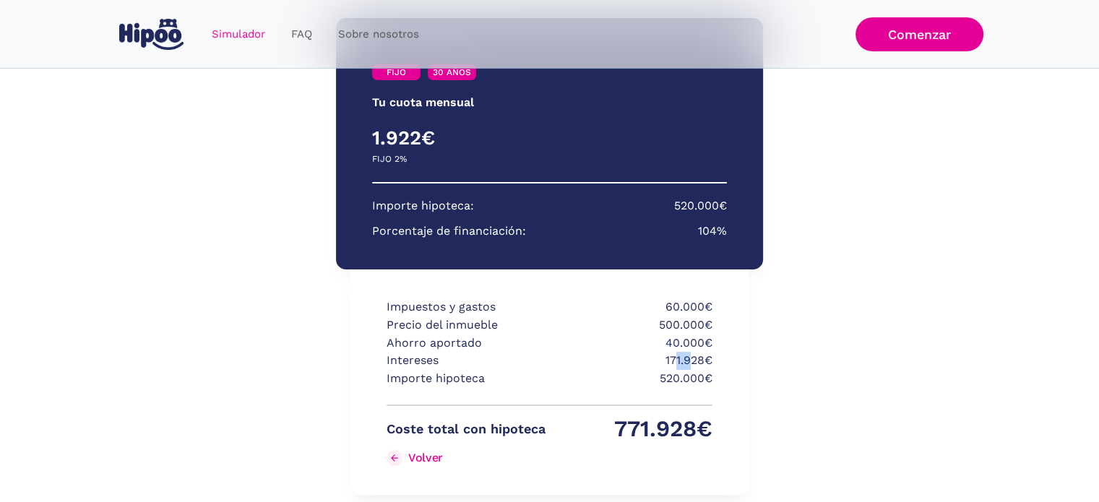
click at [691, 358] on p "171.928€" at bounding box center [633, 361] width 159 height 18
click at [683, 371] on p "520.000€" at bounding box center [633, 379] width 159 height 18
click at [660, 384] on p "520.000€" at bounding box center [633, 379] width 159 height 18
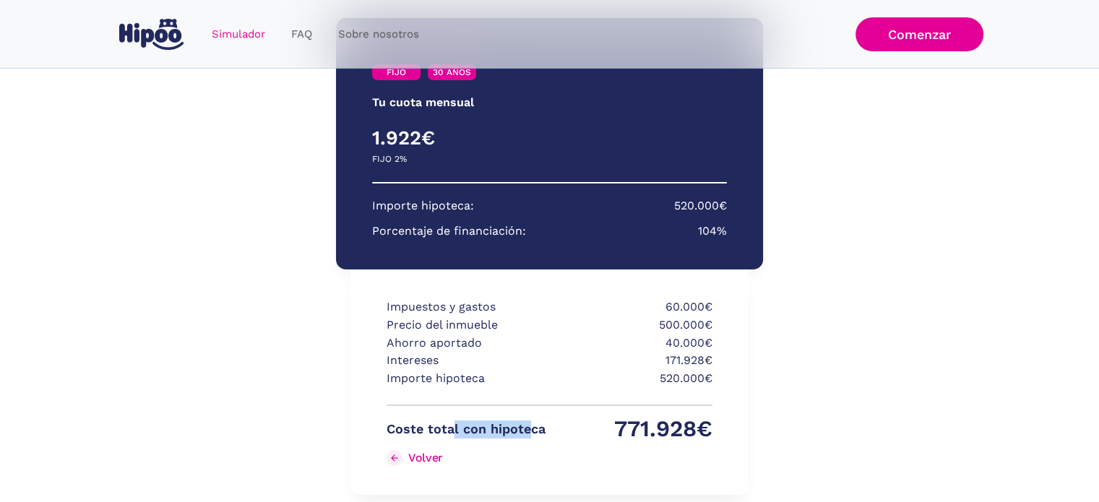
drag, startPoint x: 507, startPoint y: 437, endPoint x: 534, endPoint y: 434, distance: 26.8
click at [534, 434] on p "Coste total con hipoteca" at bounding box center [466, 430] width 159 height 18
drag, startPoint x: 667, startPoint y: 376, endPoint x: 725, endPoint y: 371, distance: 58.0
click at [725, 371] on div "Impuestos y gastos 60.000€ Precio del inmueble 500.000€ Ahorro aportado 40.000€…" at bounding box center [549, 382] width 397 height 225
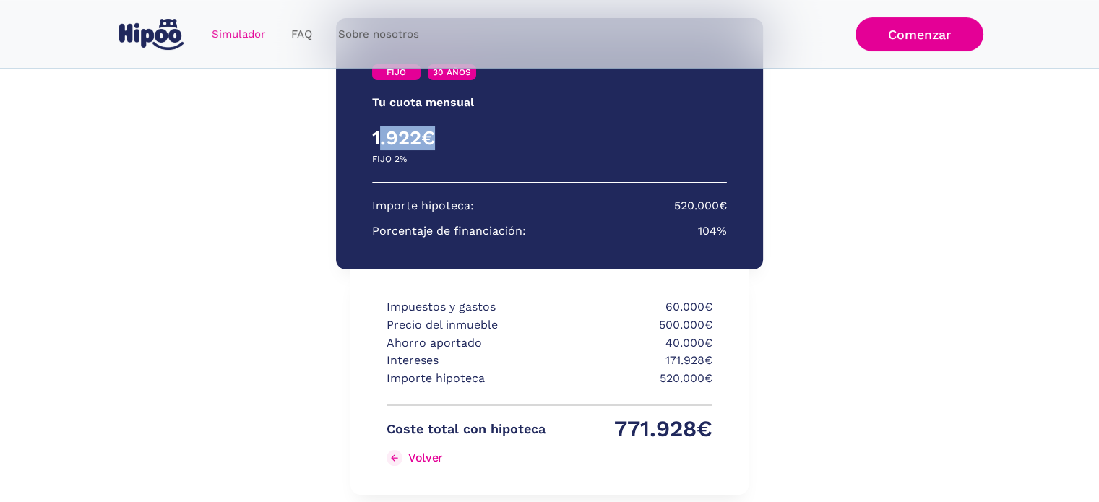
drag, startPoint x: 378, startPoint y: 135, endPoint x: 457, endPoint y: 145, distance: 79.3
click at [441, 135] on h4 "1.922€" at bounding box center [461, 138] width 178 height 25
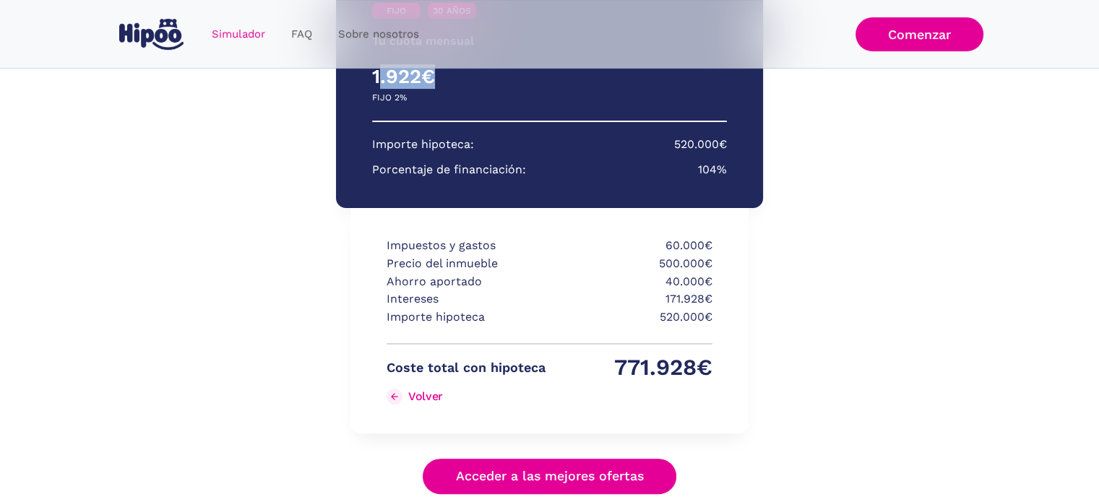
scroll to position [351, 0]
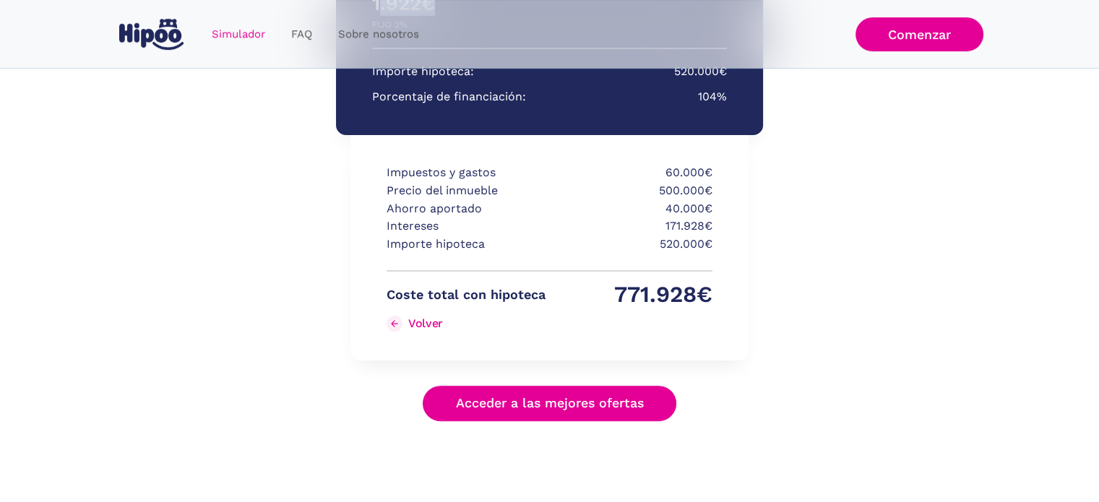
click at [552, 412] on link "Acceder a las mejores ofertas" at bounding box center [550, 403] width 254 height 35
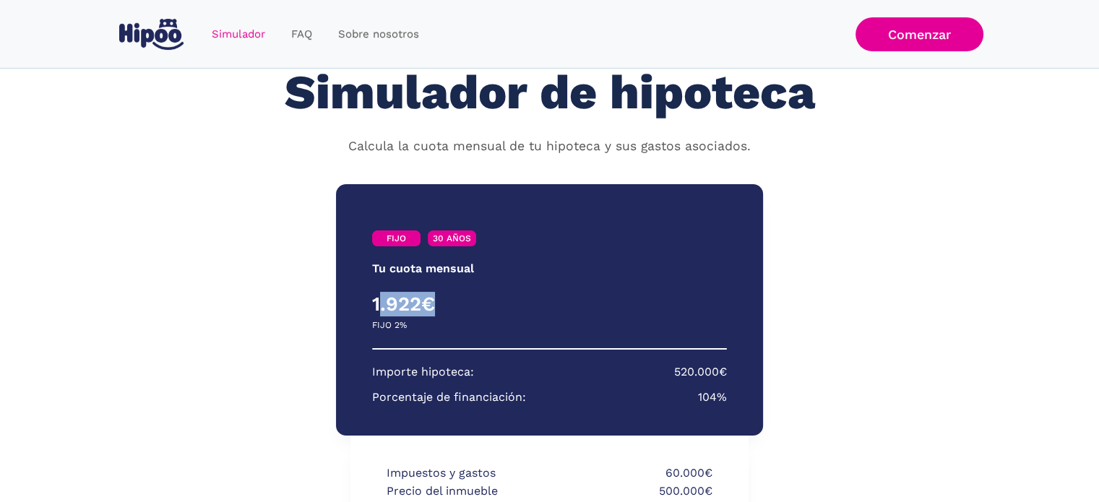
scroll to position [0, 0]
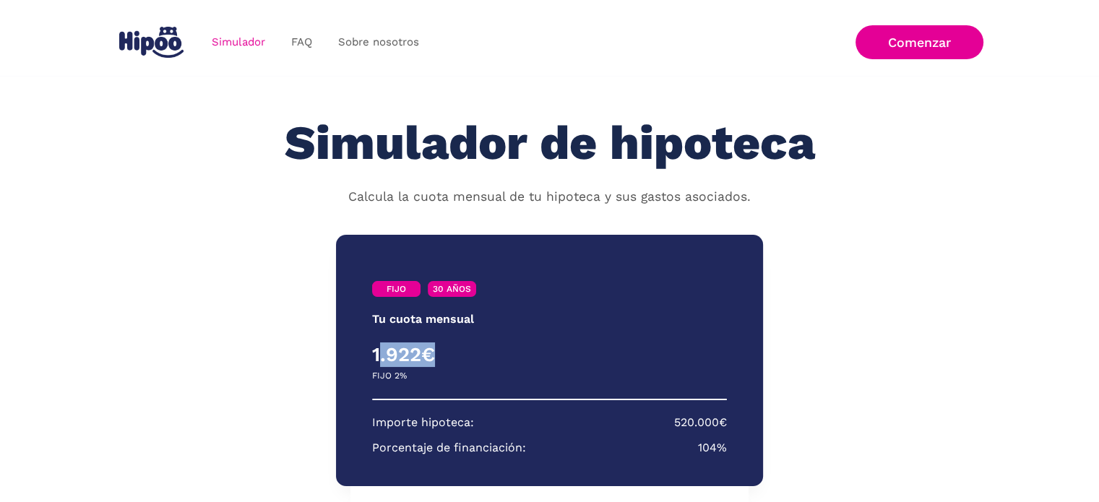
scroll to position [351, 0]
